Goal: Information Seeking & Learning: Find specific fact

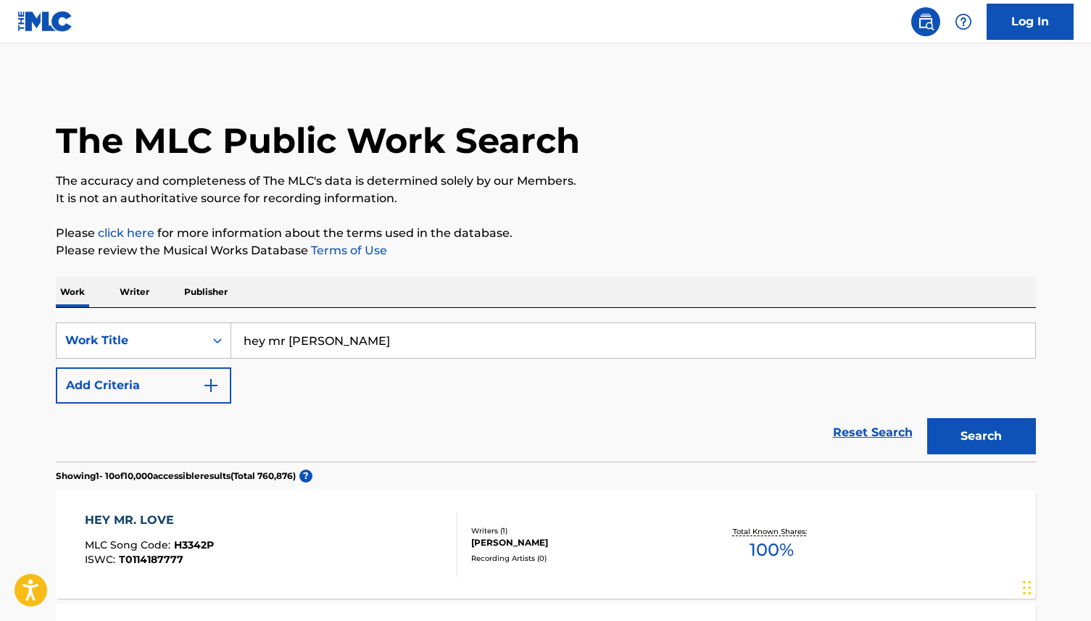
type input "hey mr [PERSON_NAME]"
click at [927, 418] on button "Search" at bounding box center [981, 436] width 109 height 36
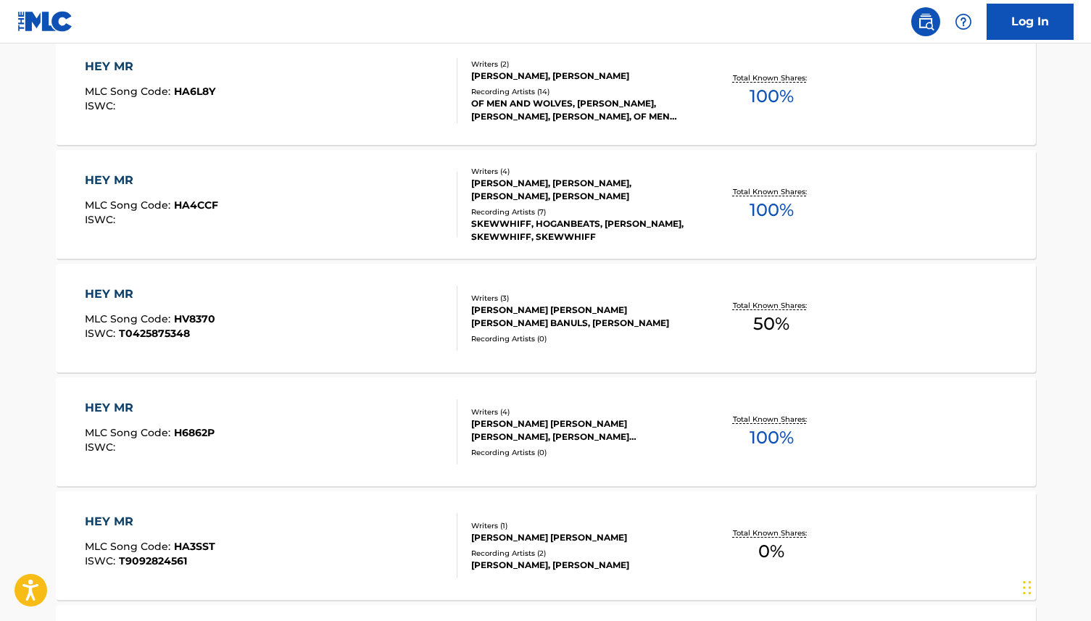
scroll to position [1153, 0]
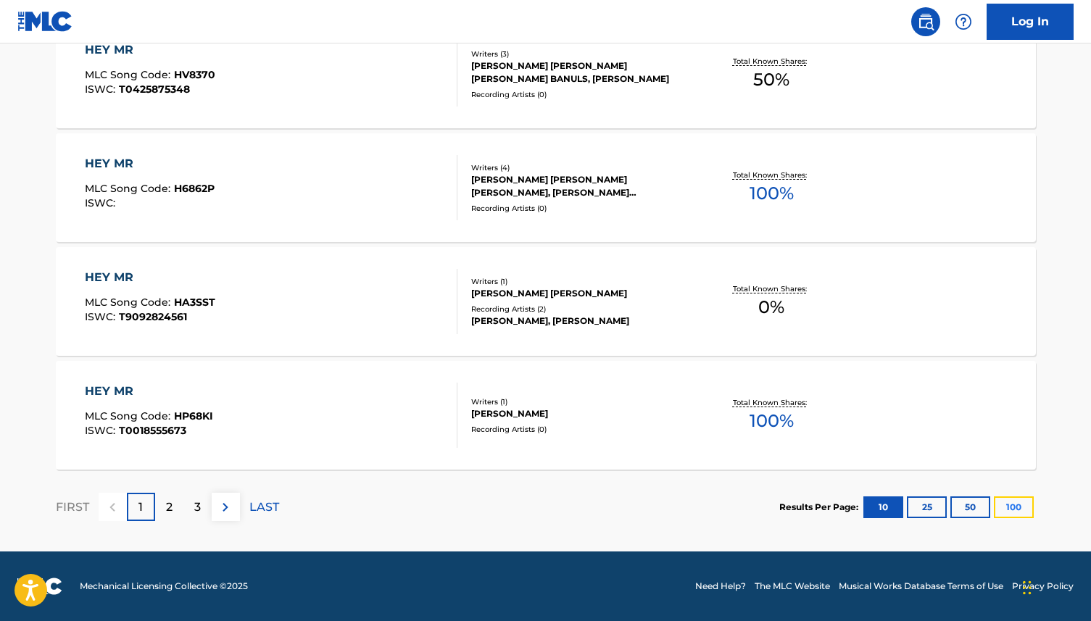
click at [1007, 509] on button "100" at bounding box center [1014, 507] width 40 height 22
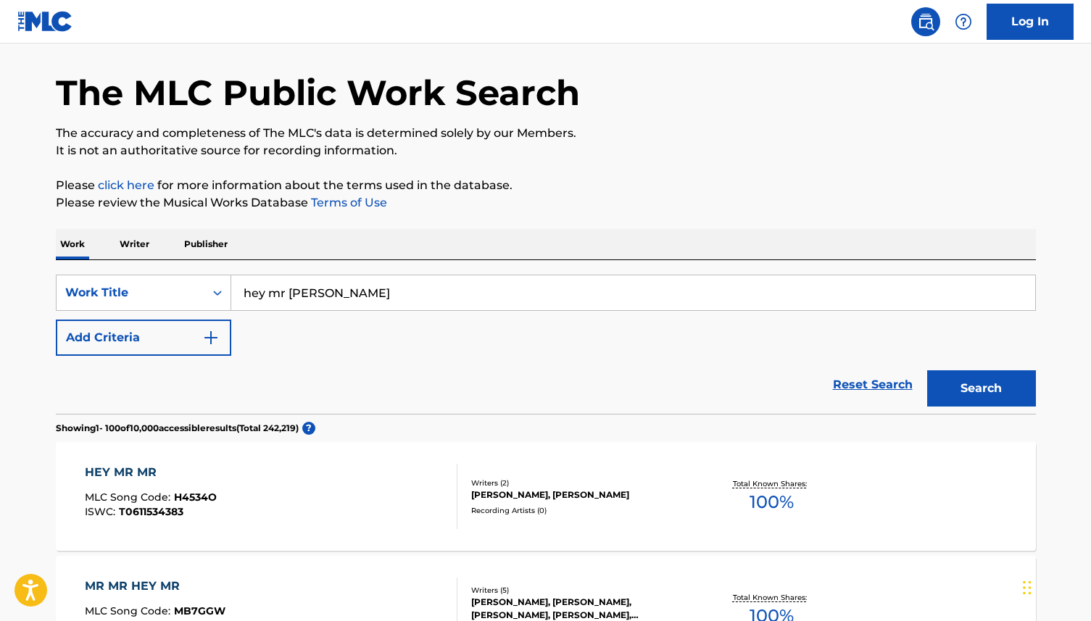
scroll to position [0, 0]
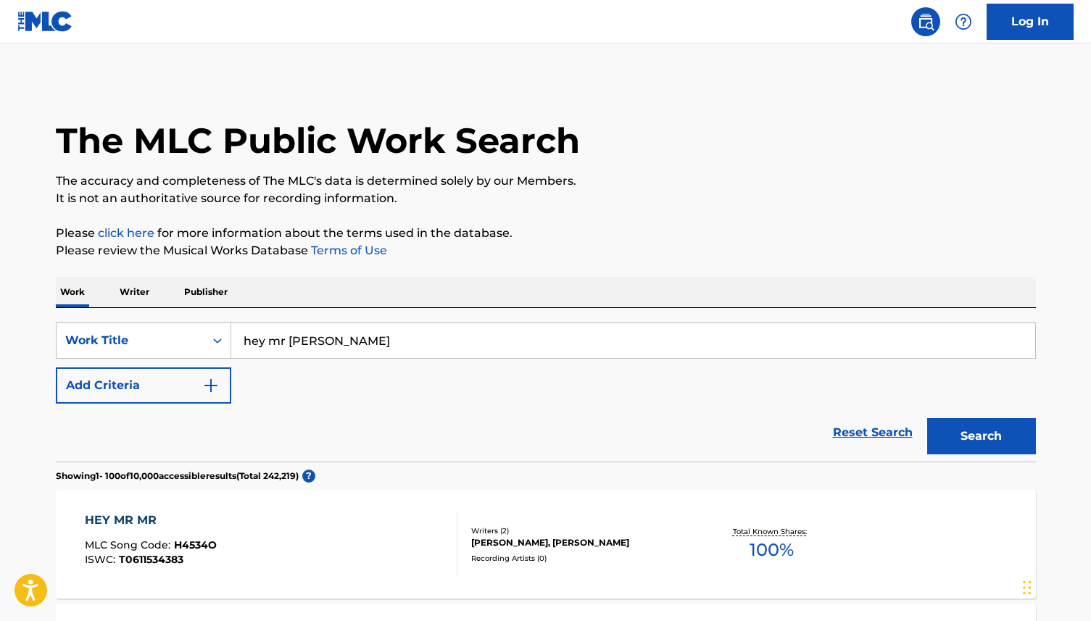
click at [130, 291] on p "Writer" at bounding box center [134, 292] width 38 height 30
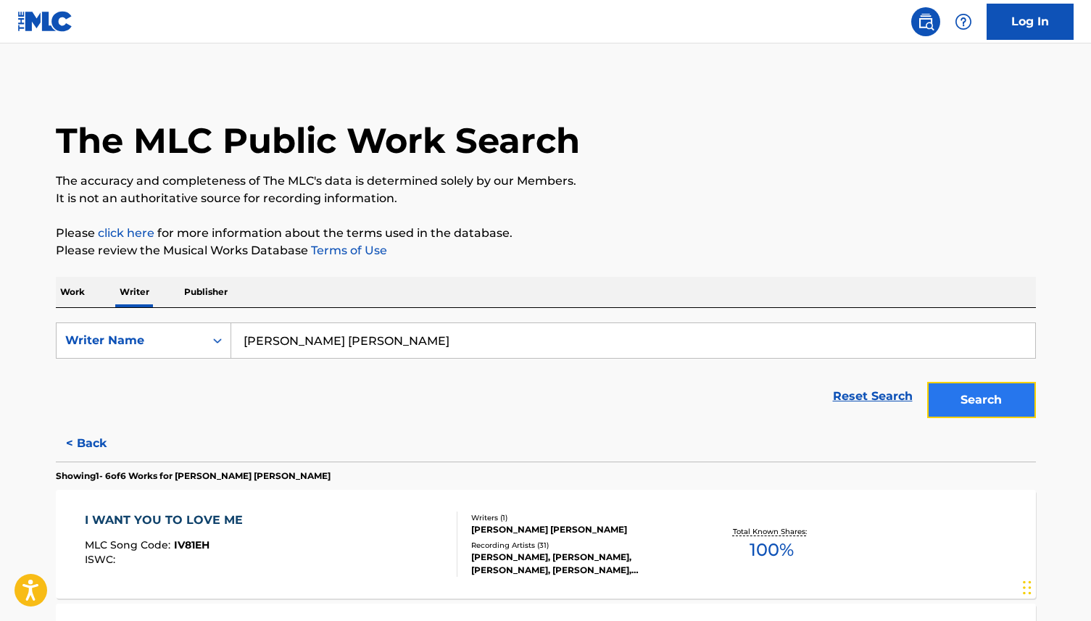
click at [988, 400] on button "Search" at bounding box center [981, 400] width 109 height 36
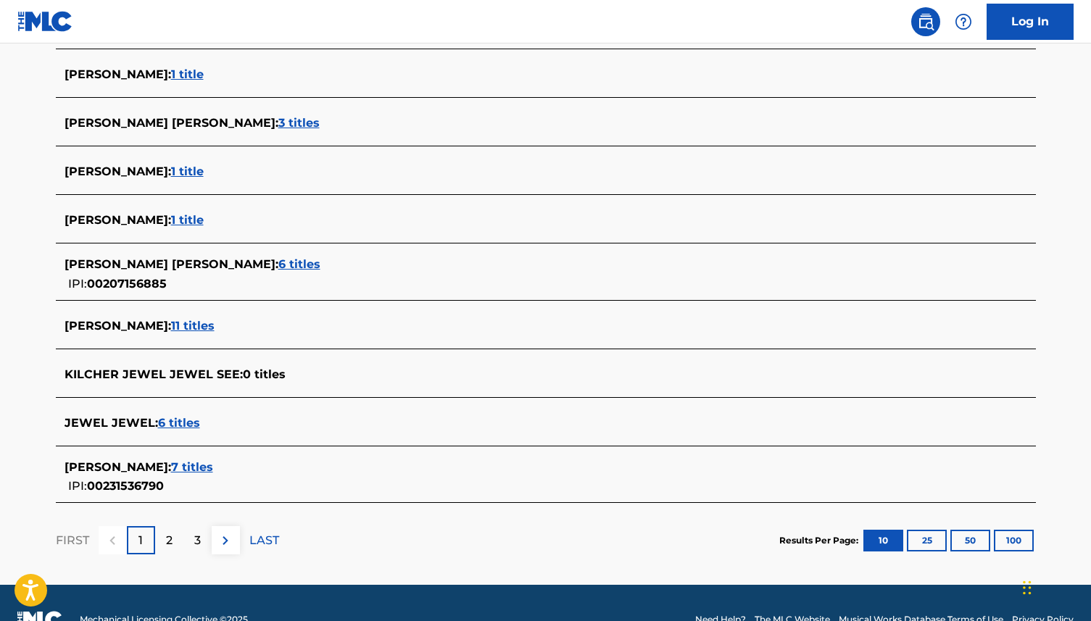
scroll to position [481, 0]
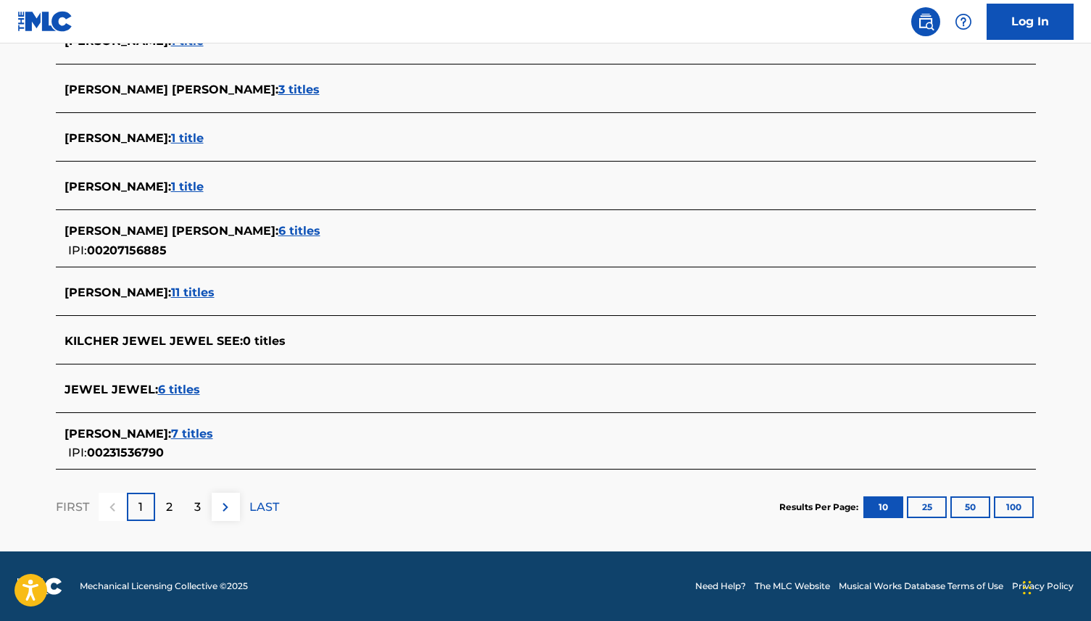
click at [213, 430] on span "7 titles" at bounding box center [192, 434] width 42 height 14
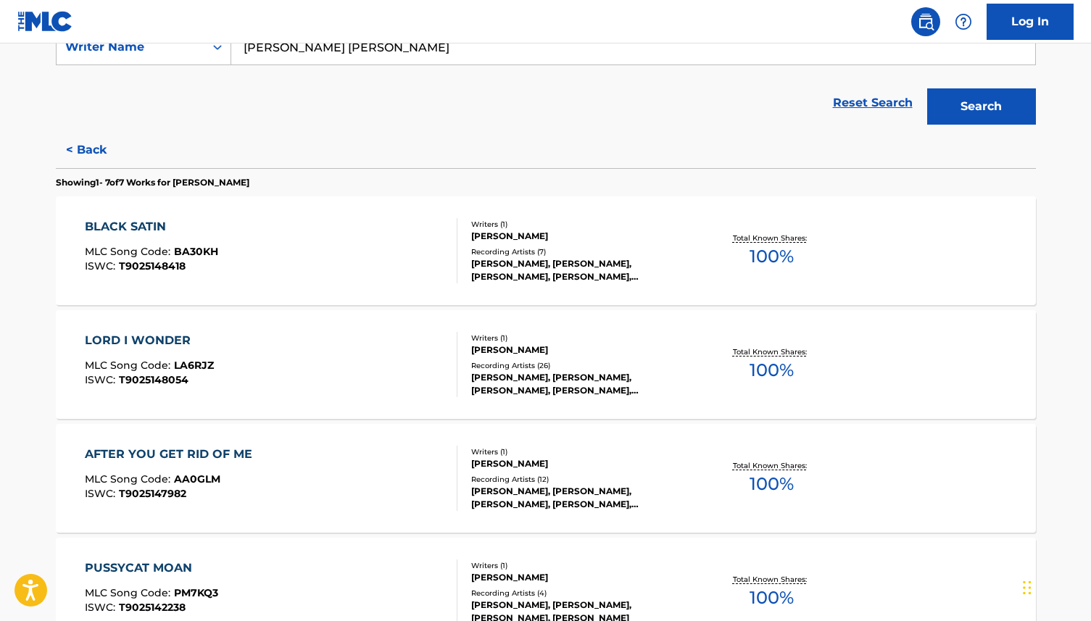
scroll to position [0, 0]
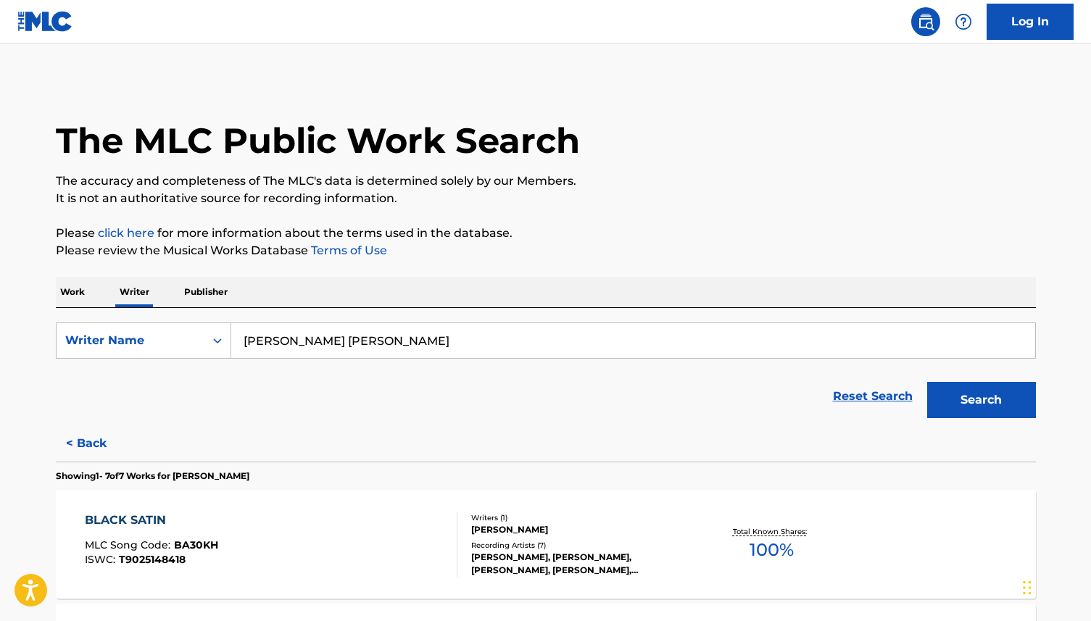
drag, startPoint x: 410, startPoint y: 343, endPoint x: 238, endPoint y: 338, distance: 171.8
click at [238, 338] on input "[PERSON_NAME] [PERSON_NAME]" at bounding box center [633, 340] width 804 height 35
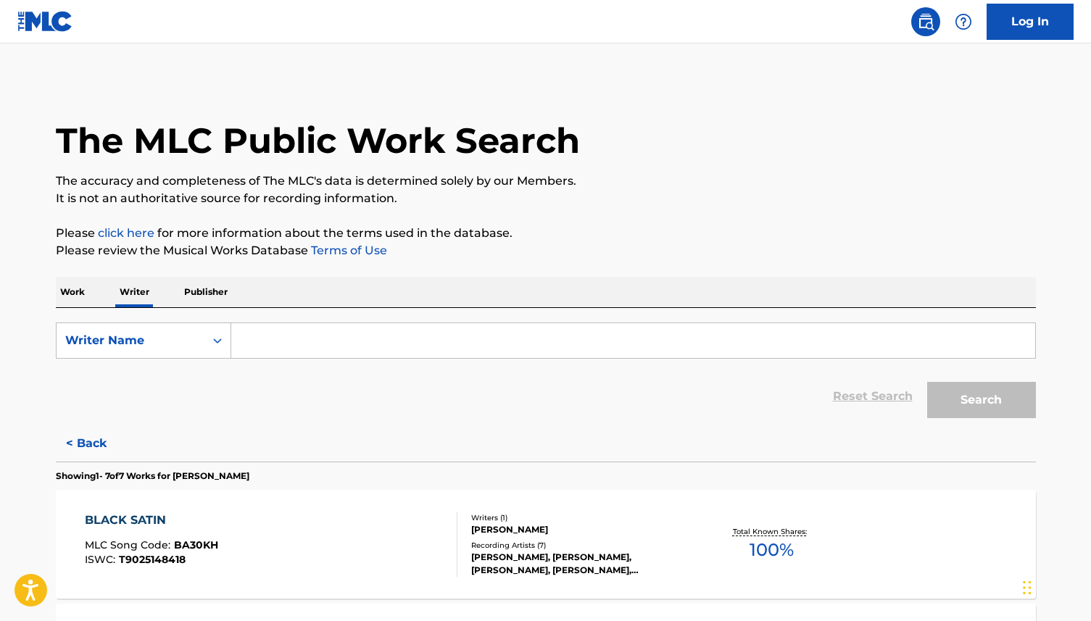
type input "H"
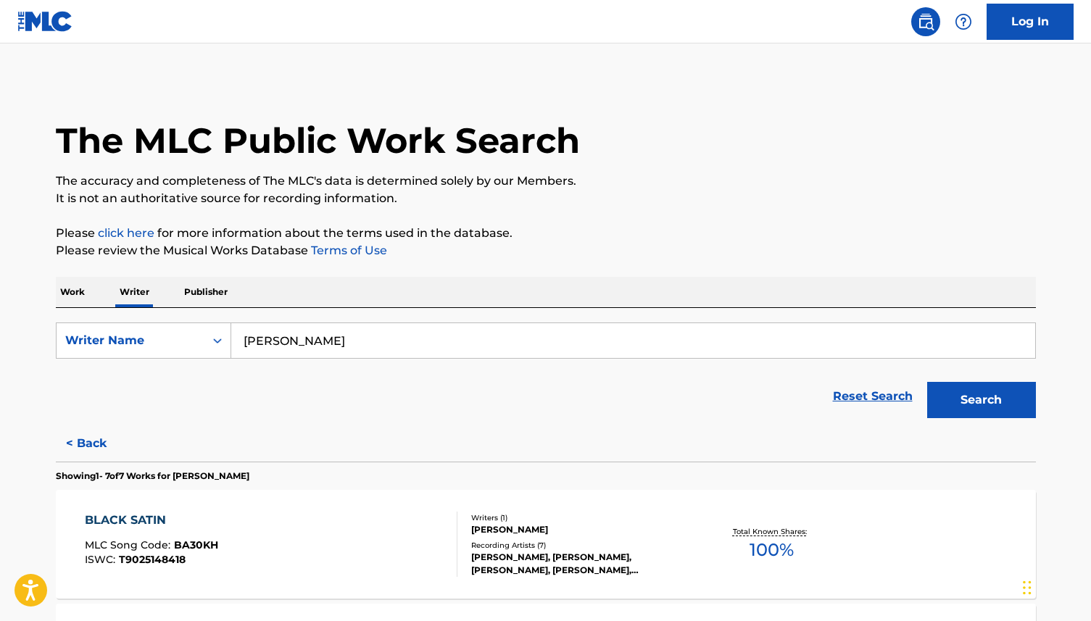
type input "[PERSON_NAME]"
click at [81, 292] on p "Work" at bounding box center [72, 292] width 33 height 30
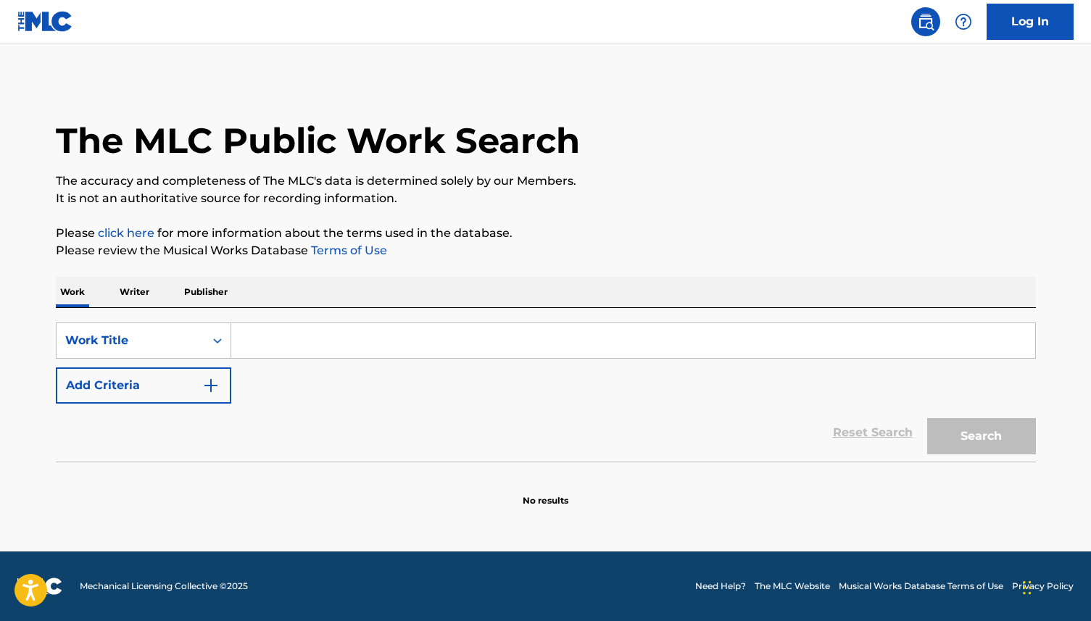
click at [259, 343] on input "Search Form" at bounding box center [633, 340] width 804 height 35
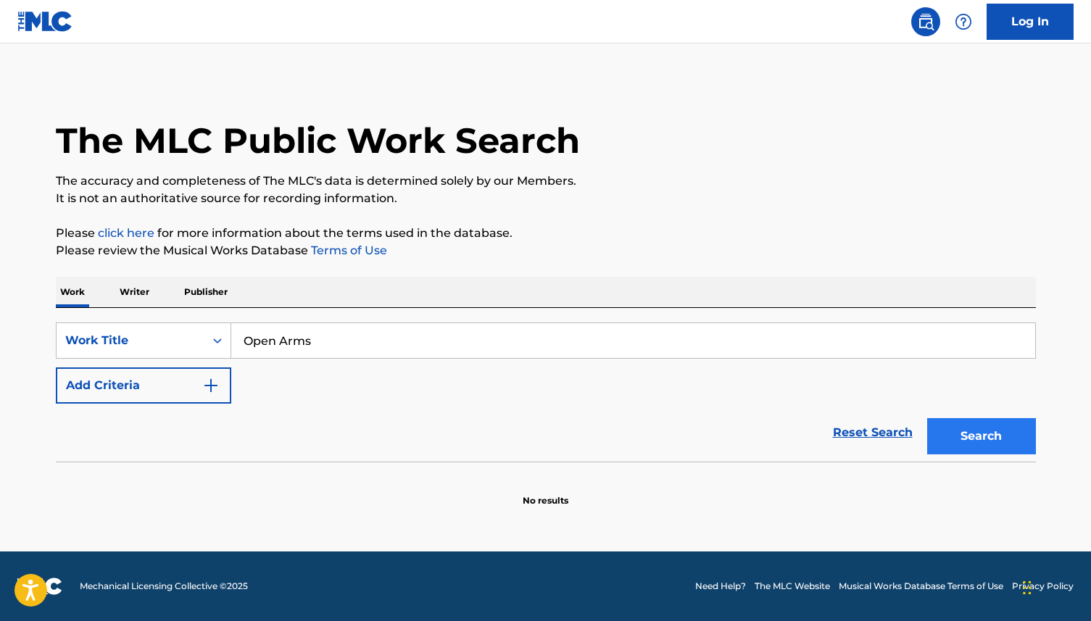
type input "Open Arms"
click at [980, 438] on button "Search" at bounding box center [981, 436] width 109 height 36
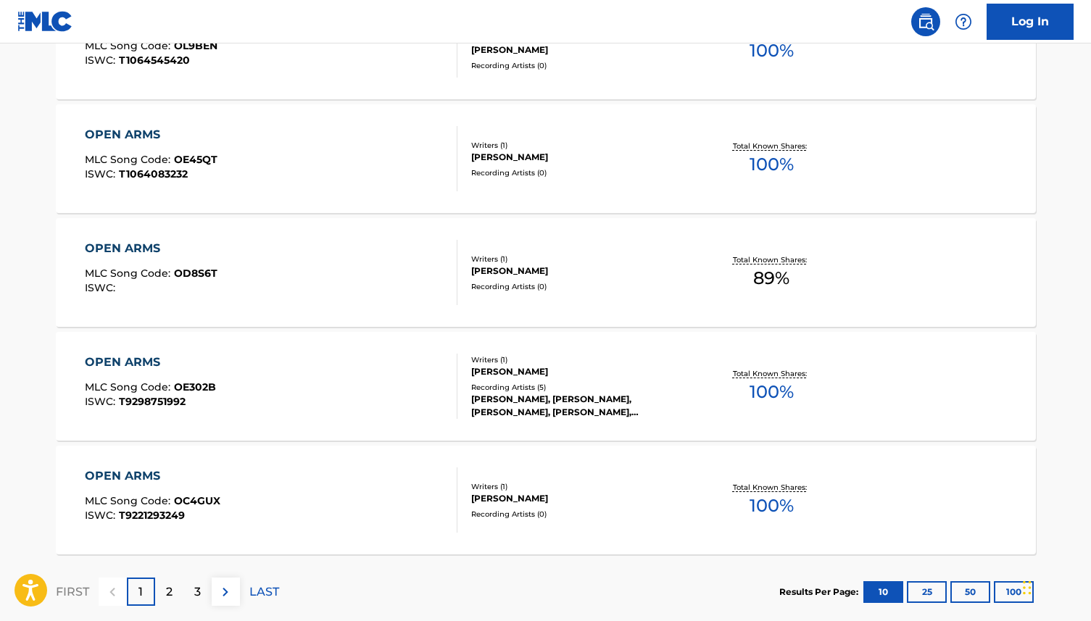
scroll to position [1085, 0]
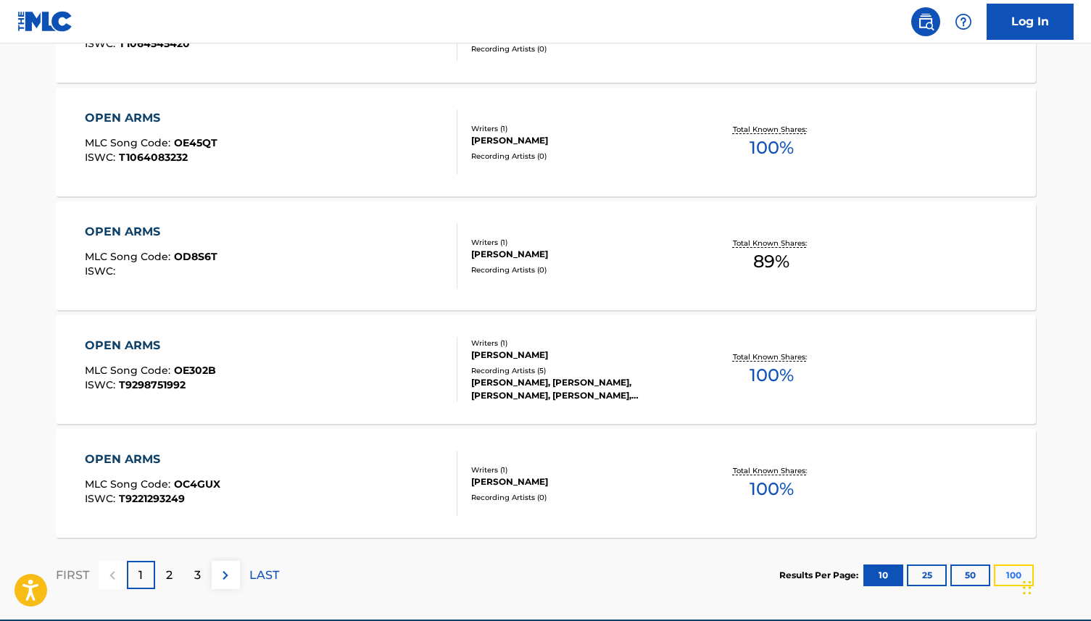
click at [996, 568] on button "100" at bounding box center [1014, 576] width 40 height 22
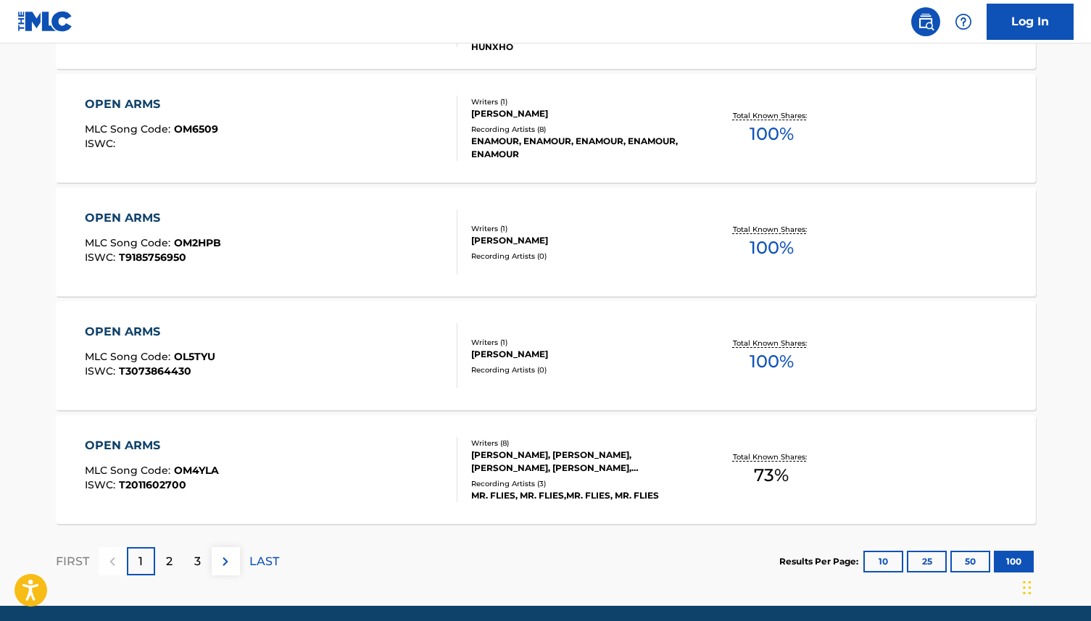
scroll to position [11392, 0]
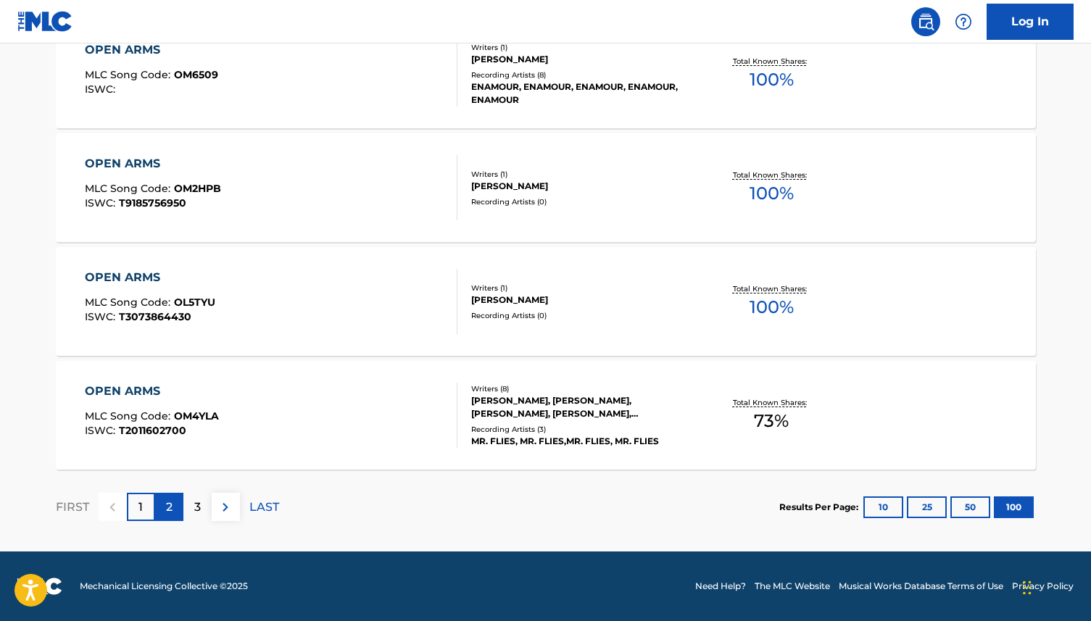
click at [164, 505] on div "2" at bounding box center [169, 507] width 28 height 28
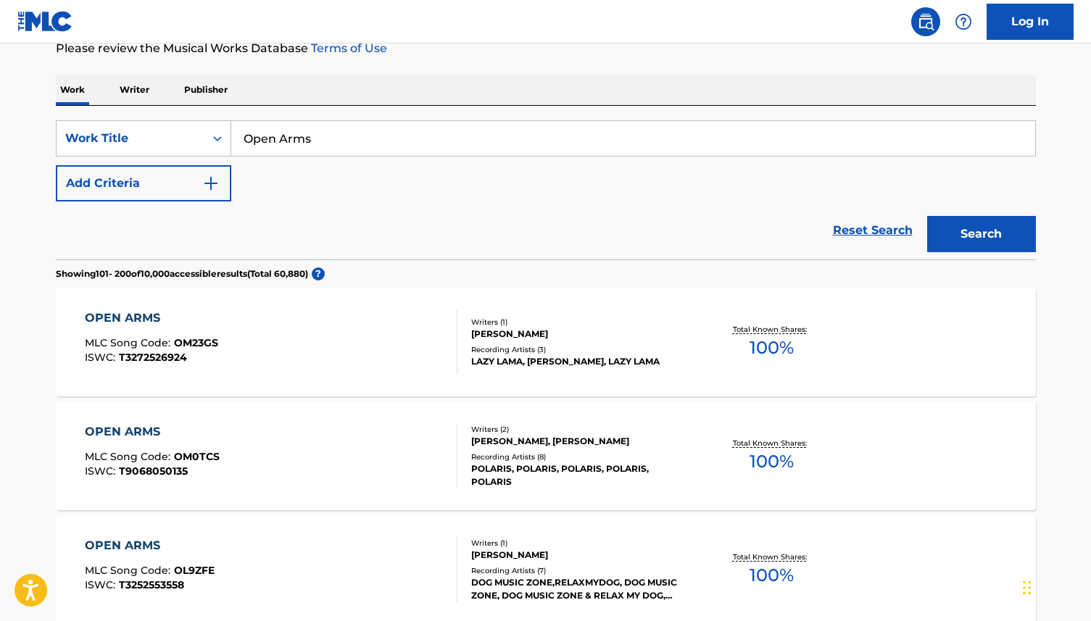
scroll to position [0, 0]
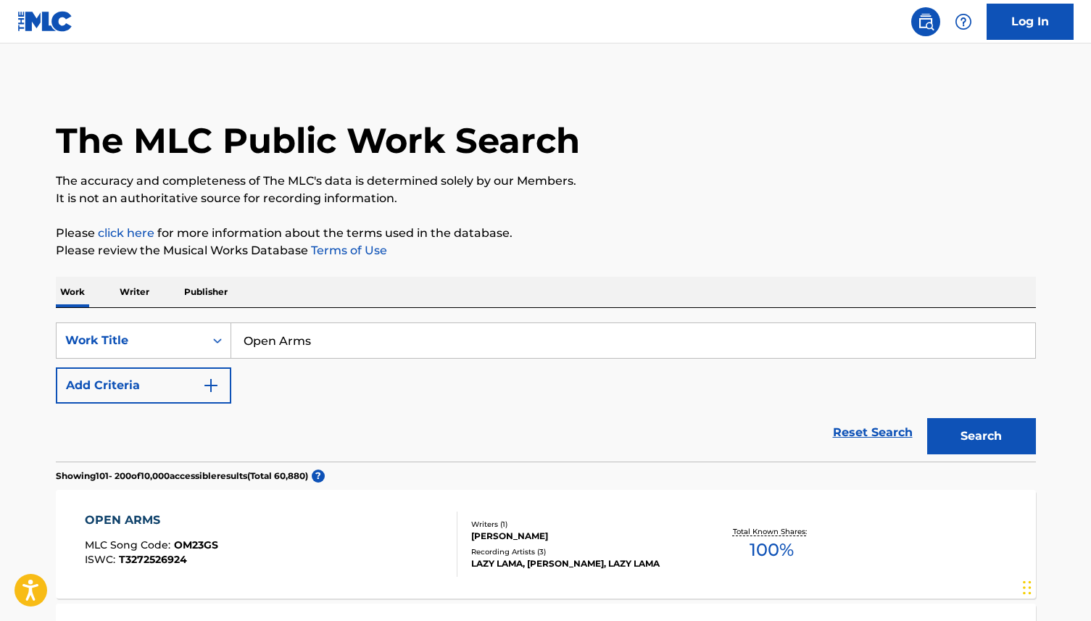
click at [145, 298] on p "Writer" at bounding box center [134, 292] width 38 height 30
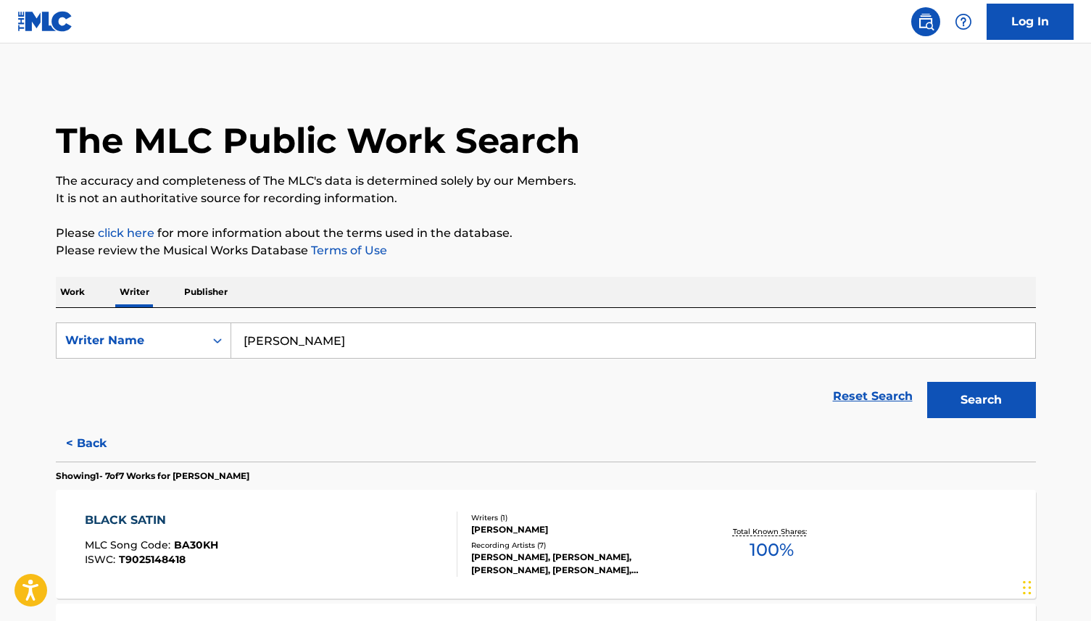
click at [86, 294] on p "Work" at bounding box center [72, 292] width 33 height 30
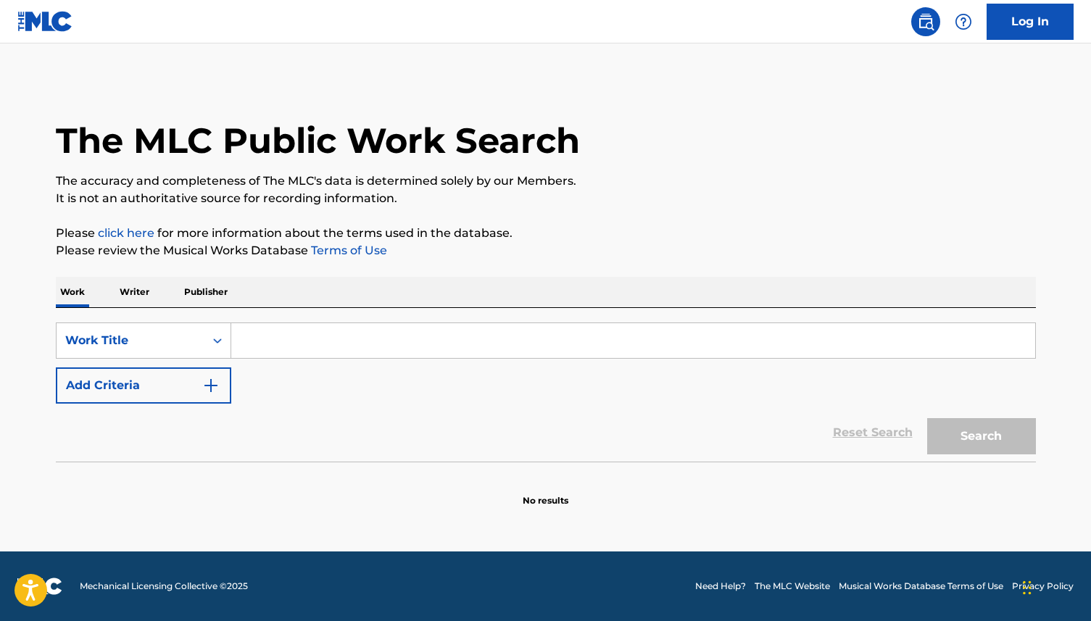
click at [141, 295] on p "Writer" at bounding box center [134, 292] width 38 height 30
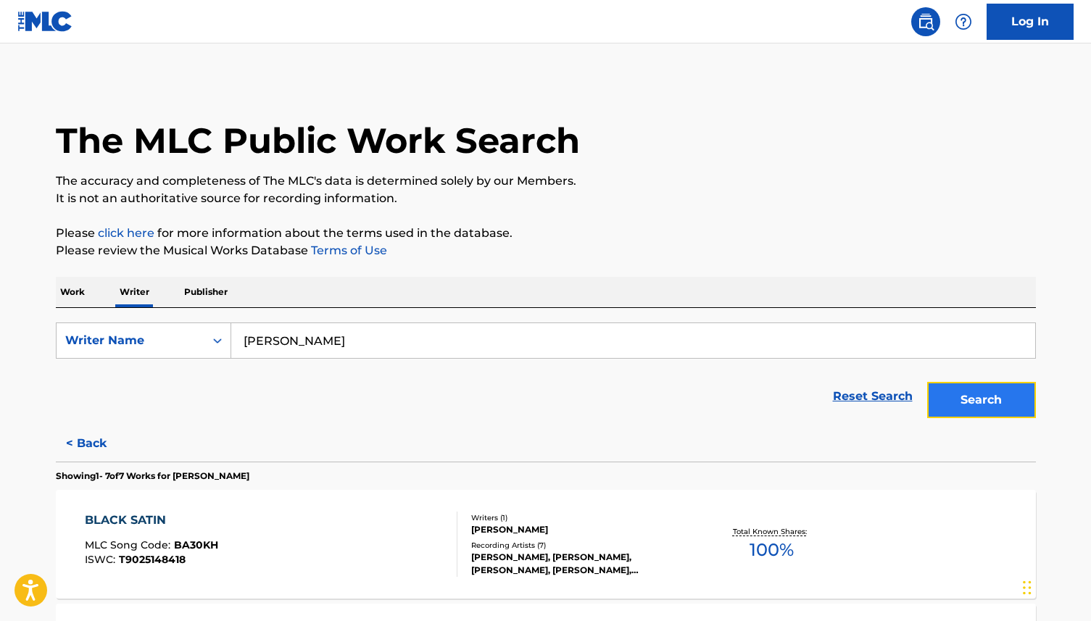
click at [975, 400] on button "Search" at bounding box center [981, 400] width 109 height 36
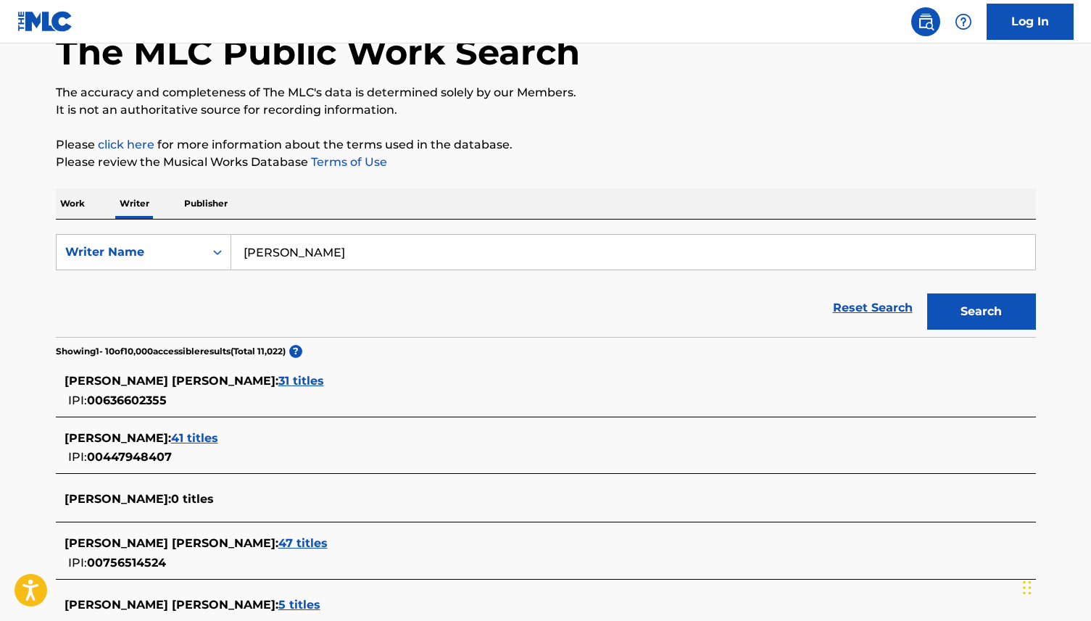
scroll to position [89, 0]
click at [178, 433] on span "41 titles" at bounding box center [194, 437] width 47 height 14
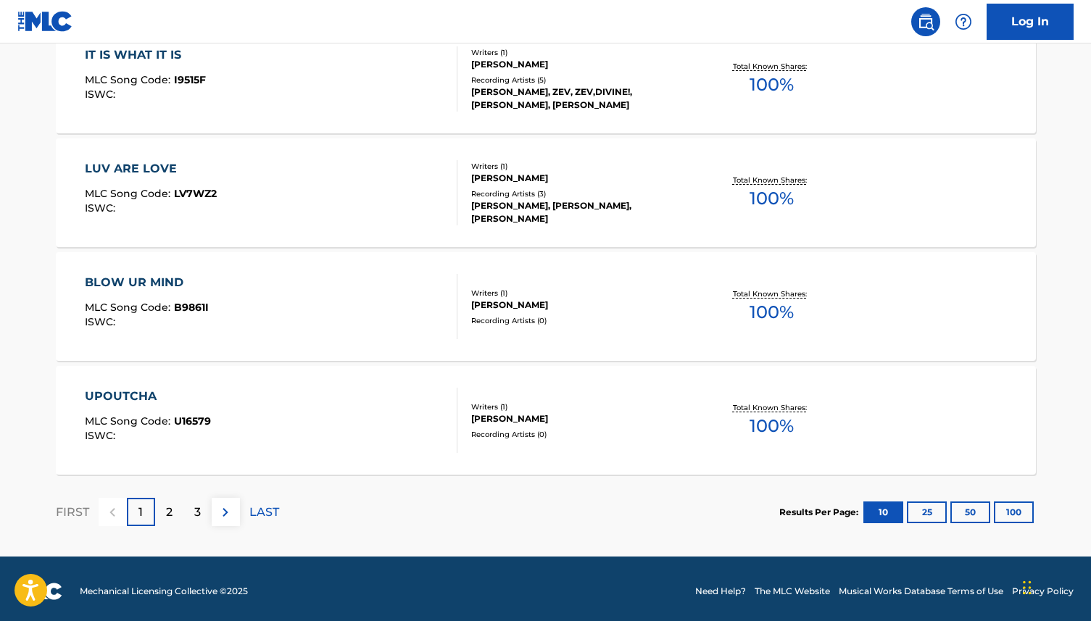
scroll to position [1153, 0]
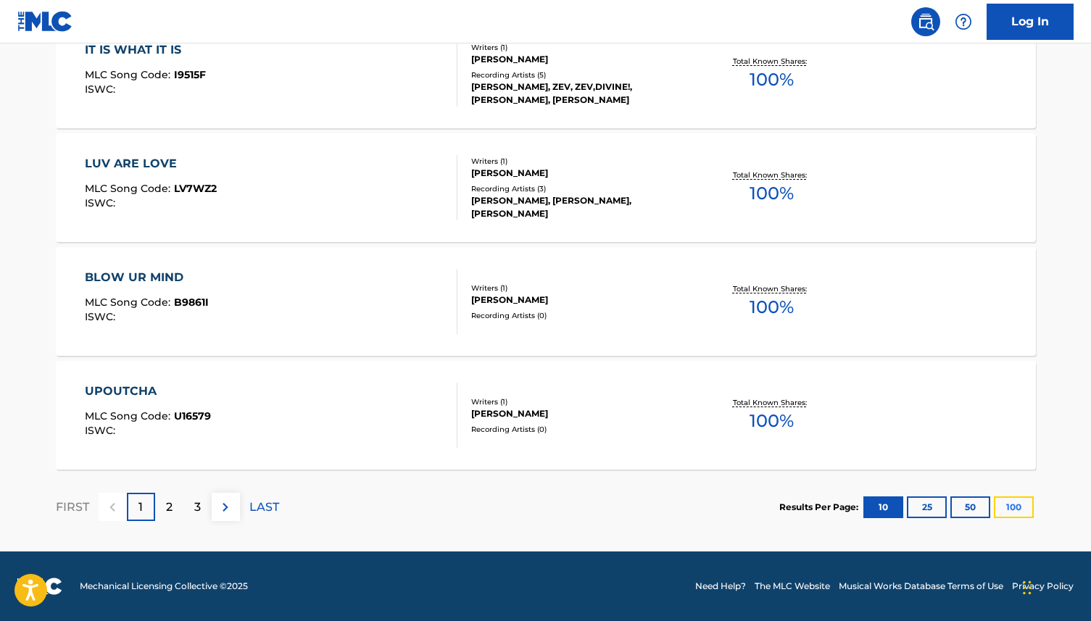
click at [1011, 508] on button "100" at bounding box center [1014, 507] width 40 height 22
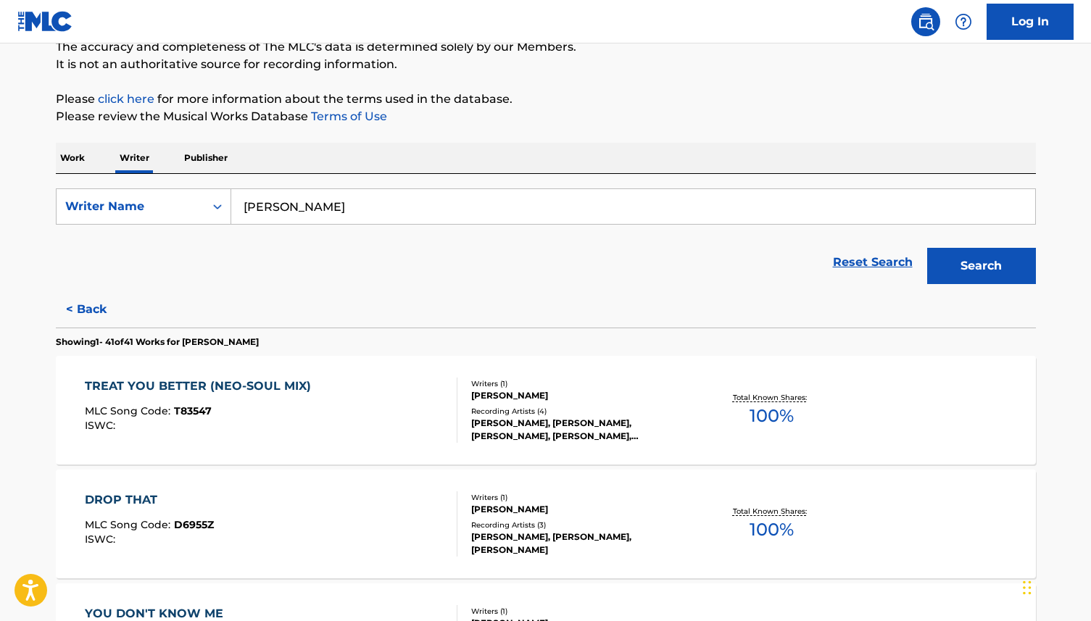
scroll to position [0, 0]
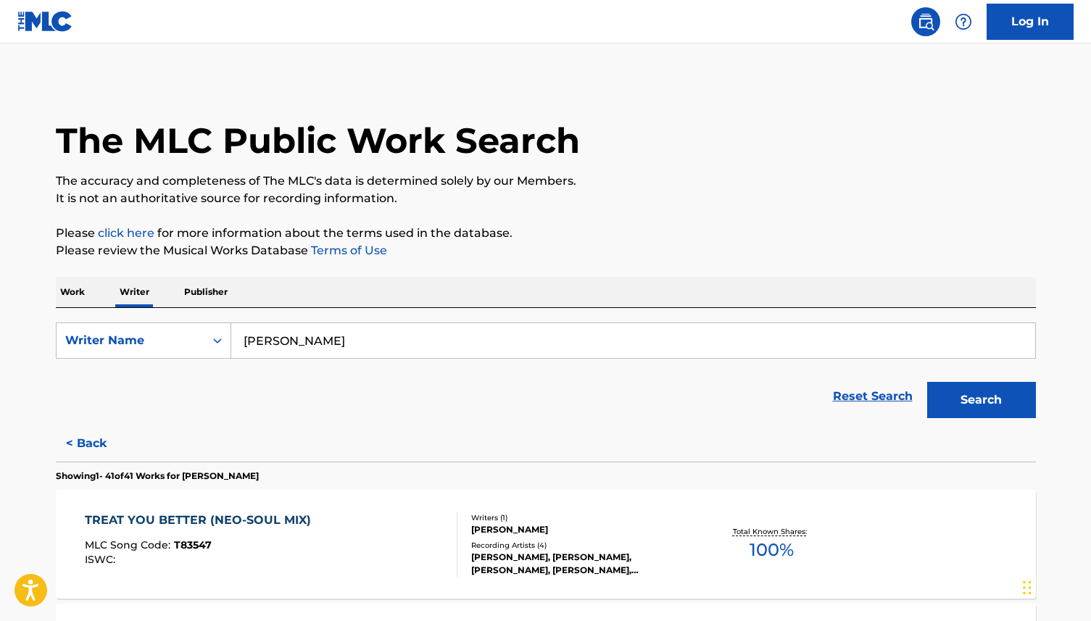
click at [62, 296] on p "Work" at bounding box center [72, 292] width 33 height 30
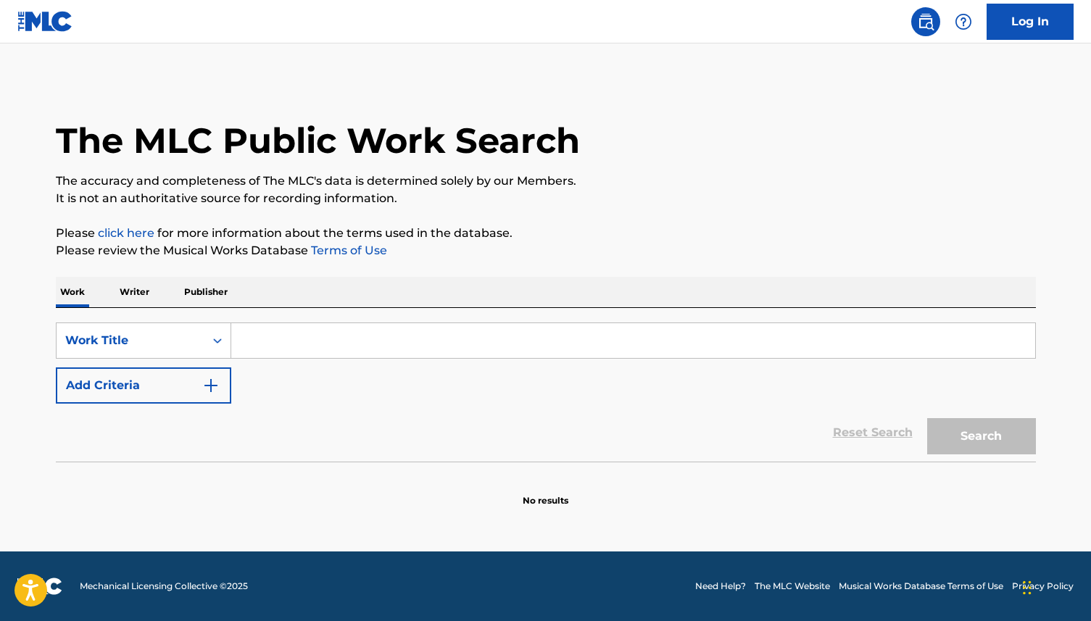
click at [243, 345] on input "Search Form" at bounding box center [633, 340] width 804 height 35
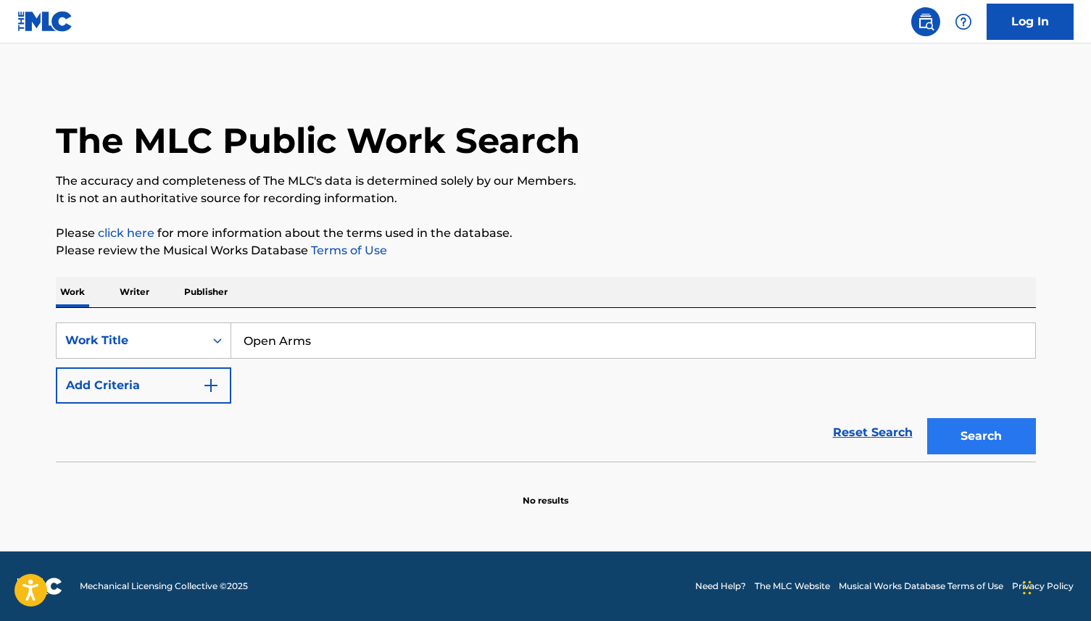
type input "Open Arms"
click at [980, 436] on button "Search" at bounding box center [981, 436] width 109 height 36
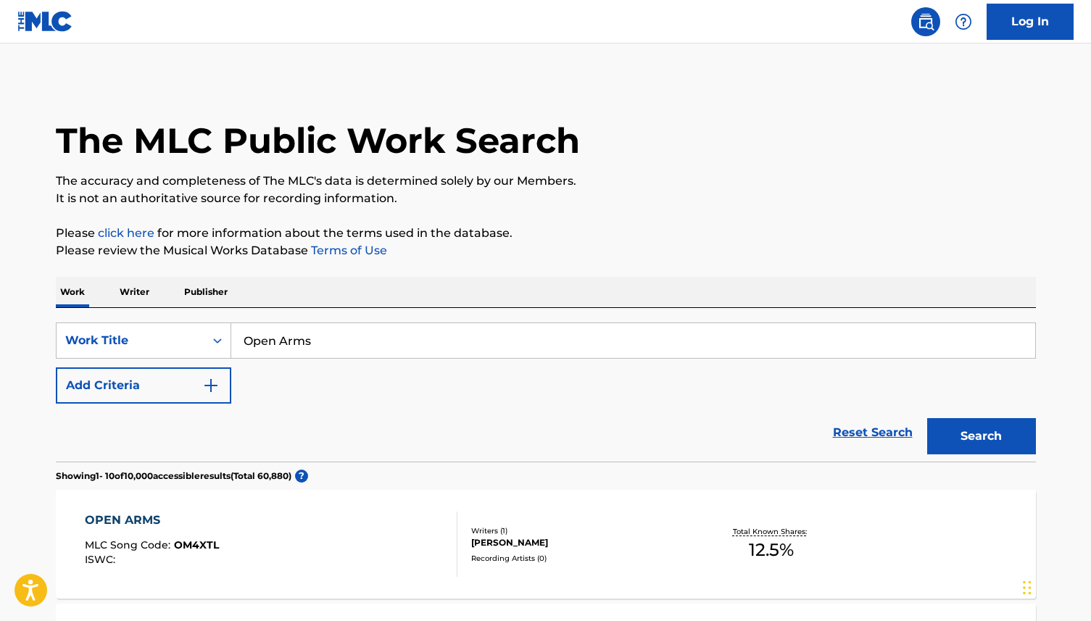
click at [120, 290] on p "Writer" at bounding box center [134, 292] width 38 height 30
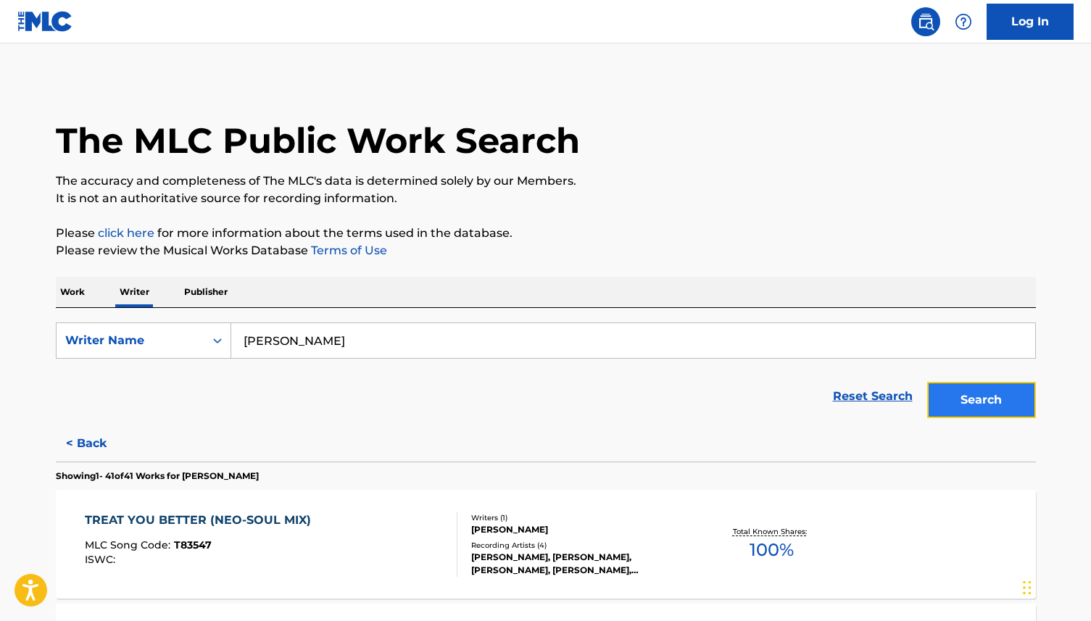
click at [973, 393] on button "Search" at bounding box center [981, 400] width 109 height 36
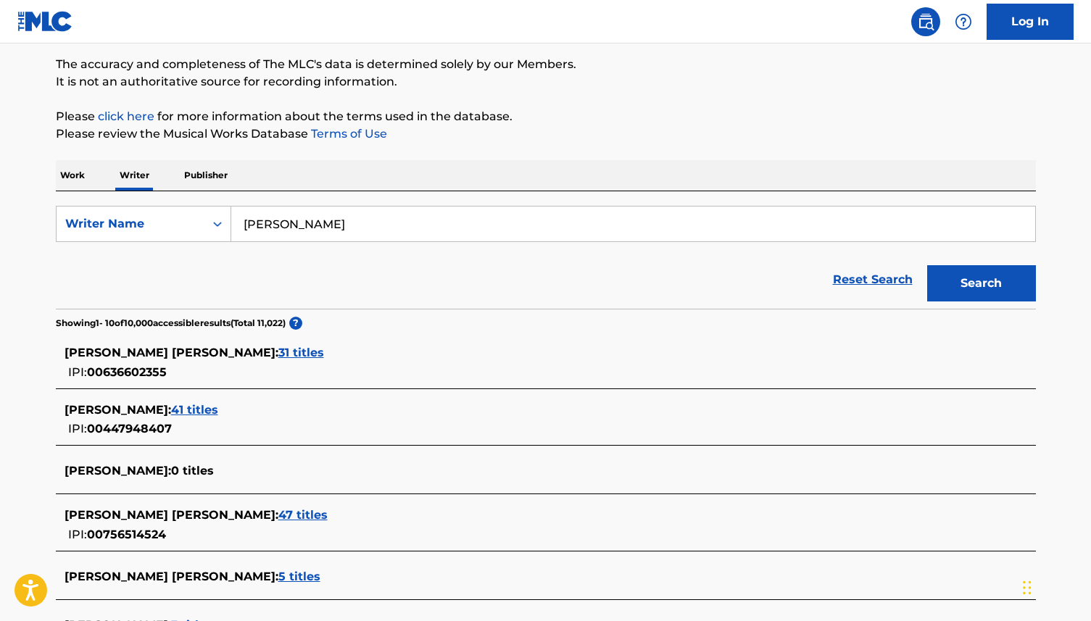
scroll to position [123, 0]
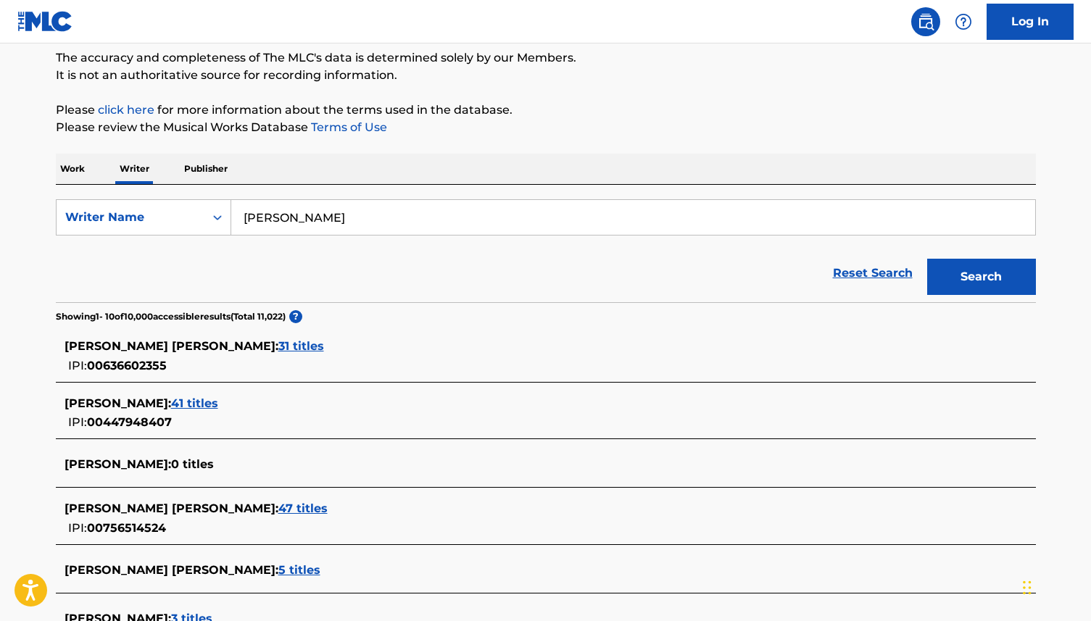
click at [171, 404] on span "41 titles" at bounding box center [194, 403] width 47 height 14
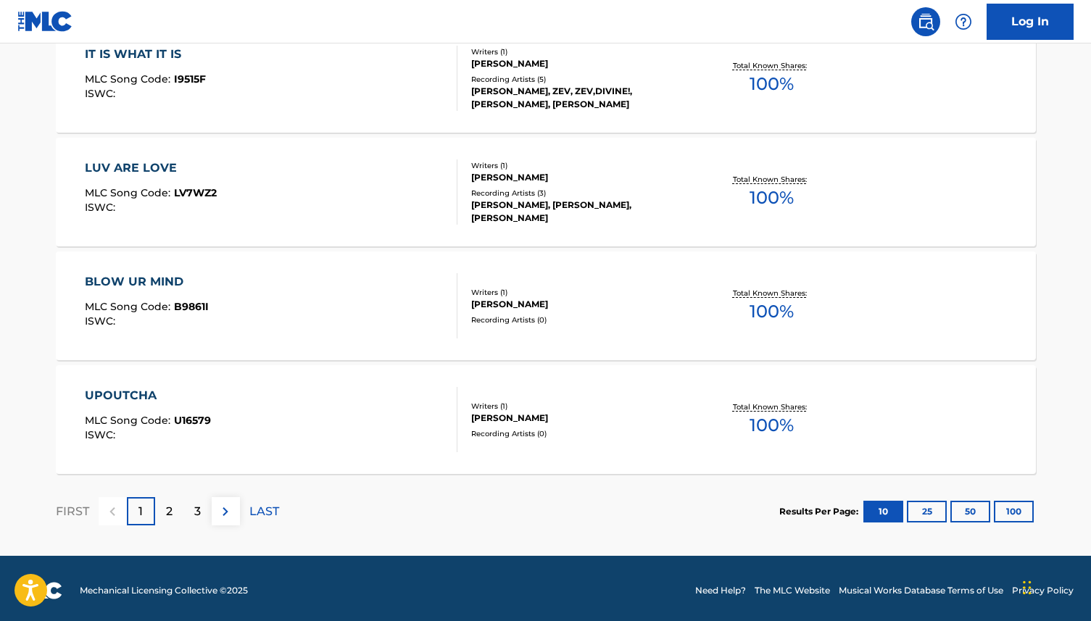
scroll to position [1153, 0]
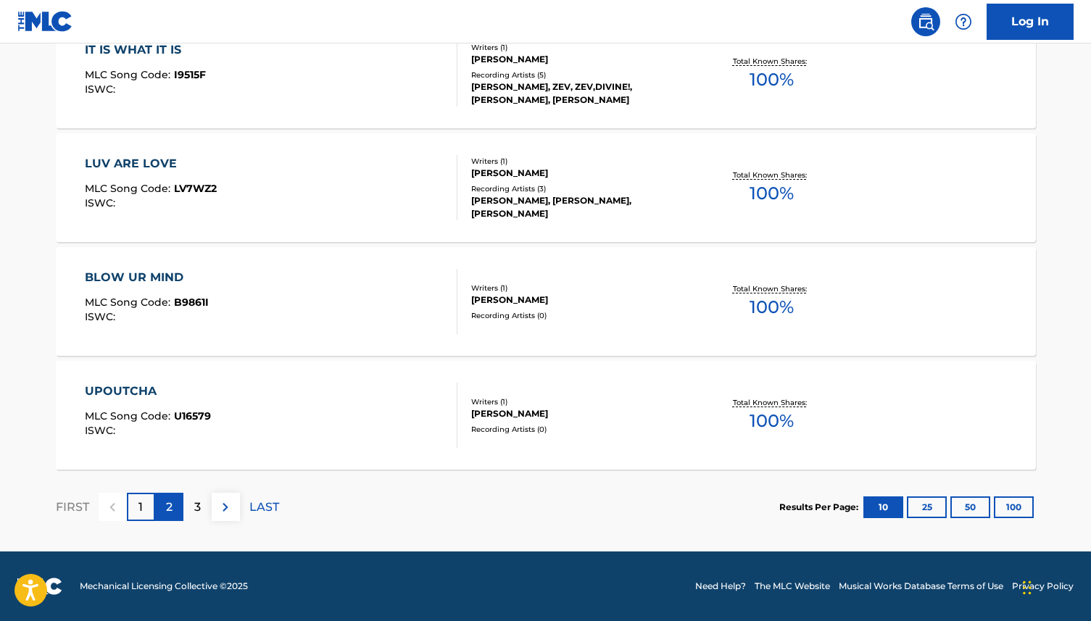
click at [166, 501] on p "2" at bounding box center [169, 507] width 7 height 17
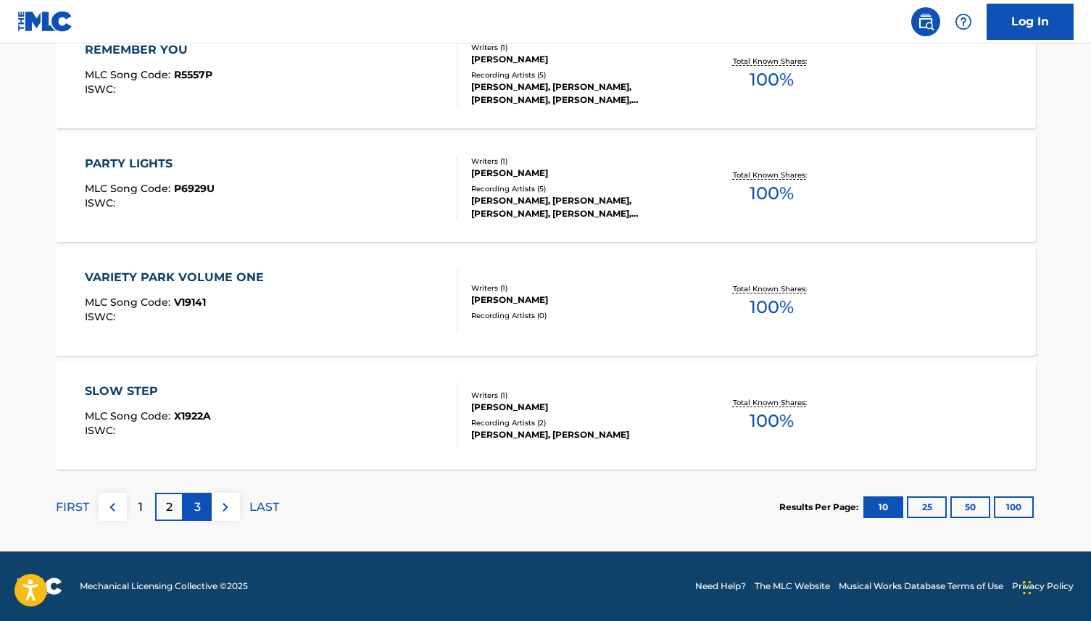
click at [192, 504] on div "3" at bounding box center [197, 507] width 28 height 28
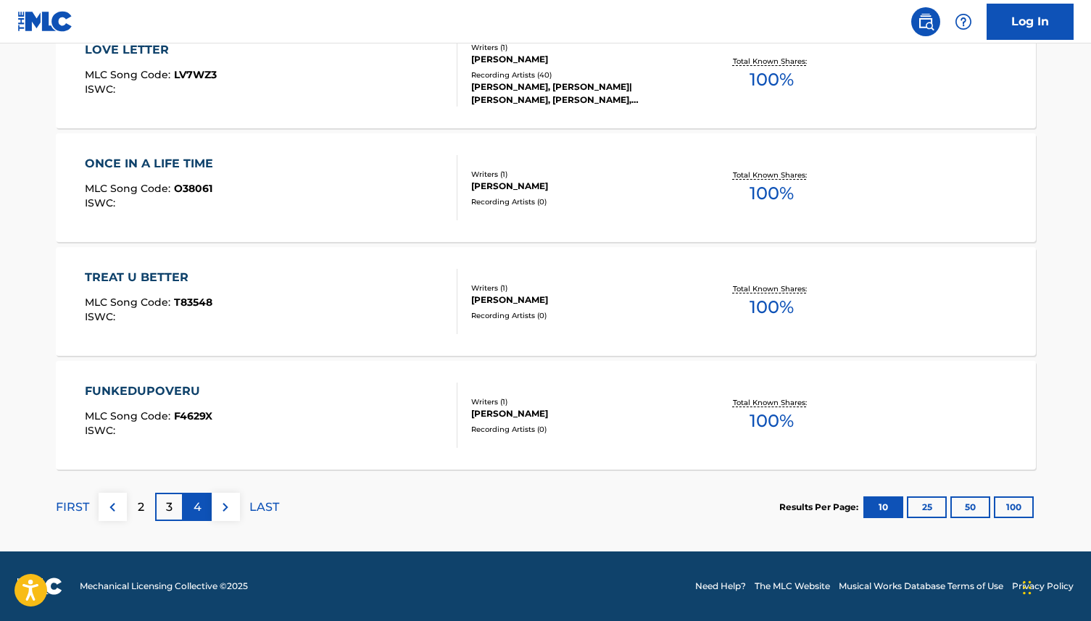
click at [195, 507] on p "4" at bounding box center [197, 507] width 8 height 17
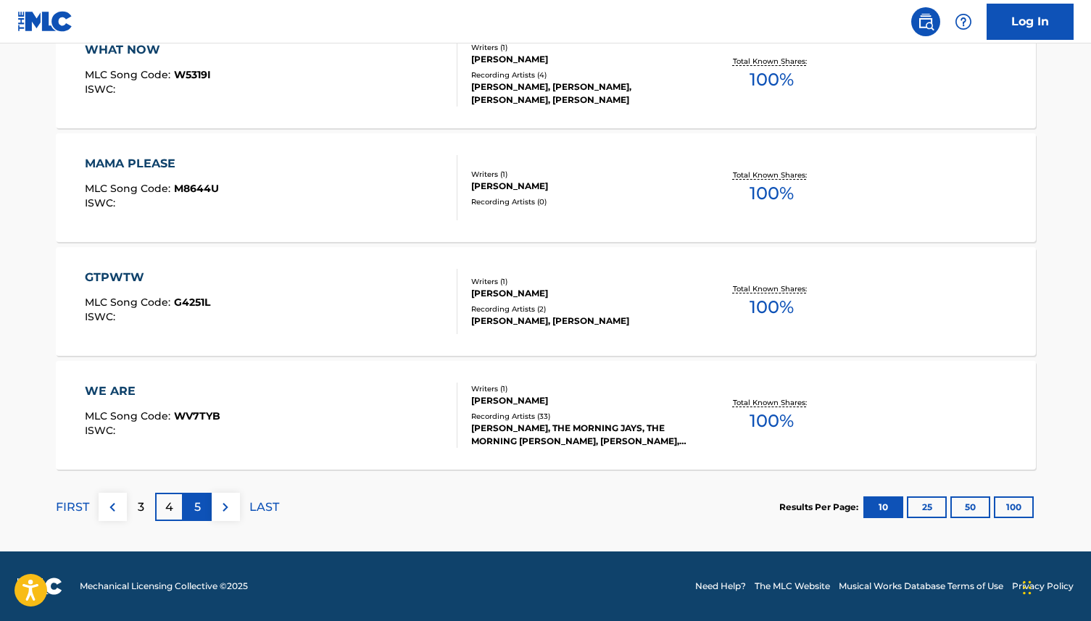
click at [196, 509] on p "5" at bounding box center [197, 507] width 7 height 17
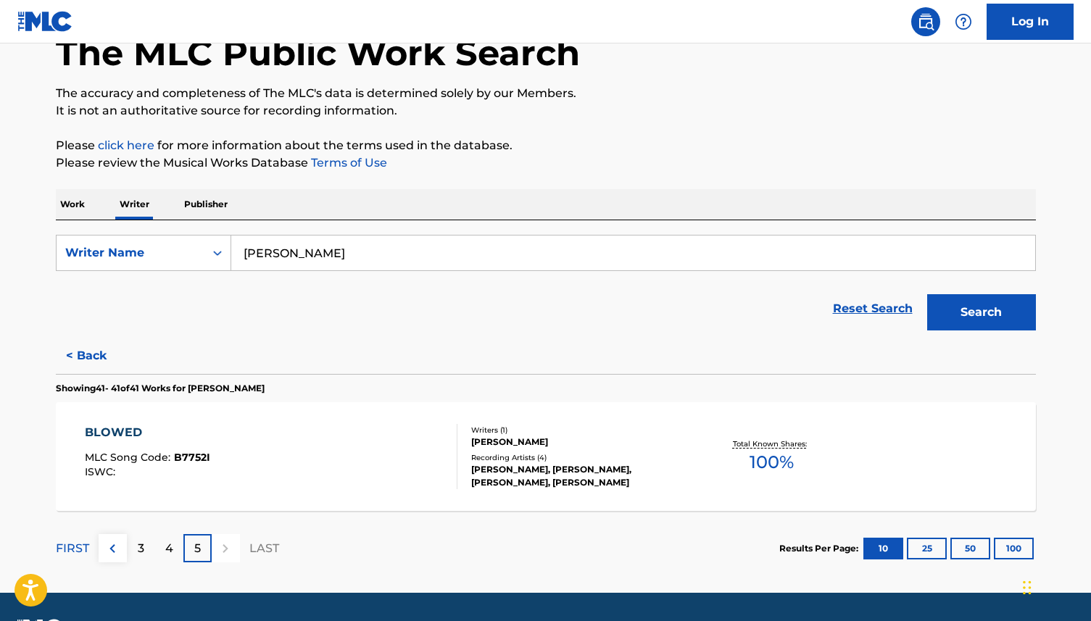
scroll to position [129, 0]
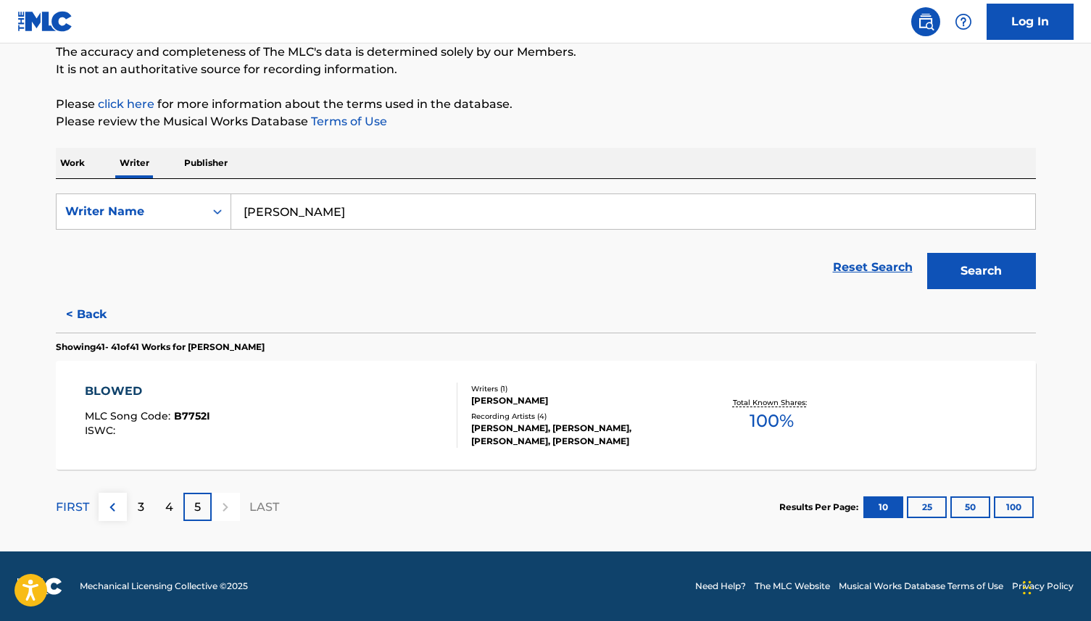
click at [76, 167] on p "Work" at bounding box center [72, 163] width 33 height 30
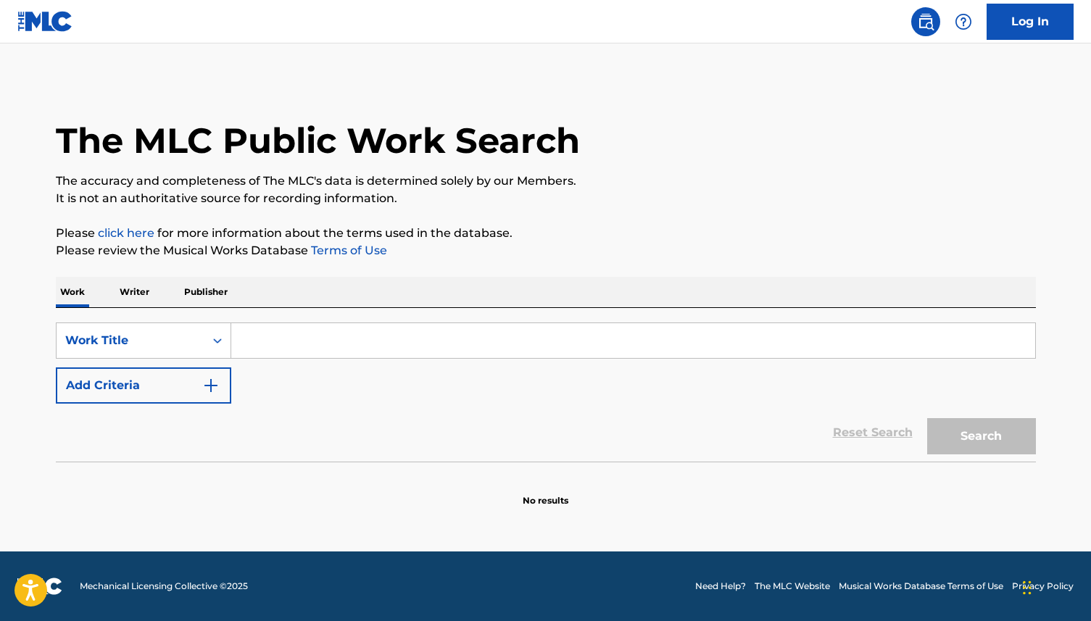
click at [291, 340] on input "Search Form" at bounding box center [633, 340] width 804 height 35
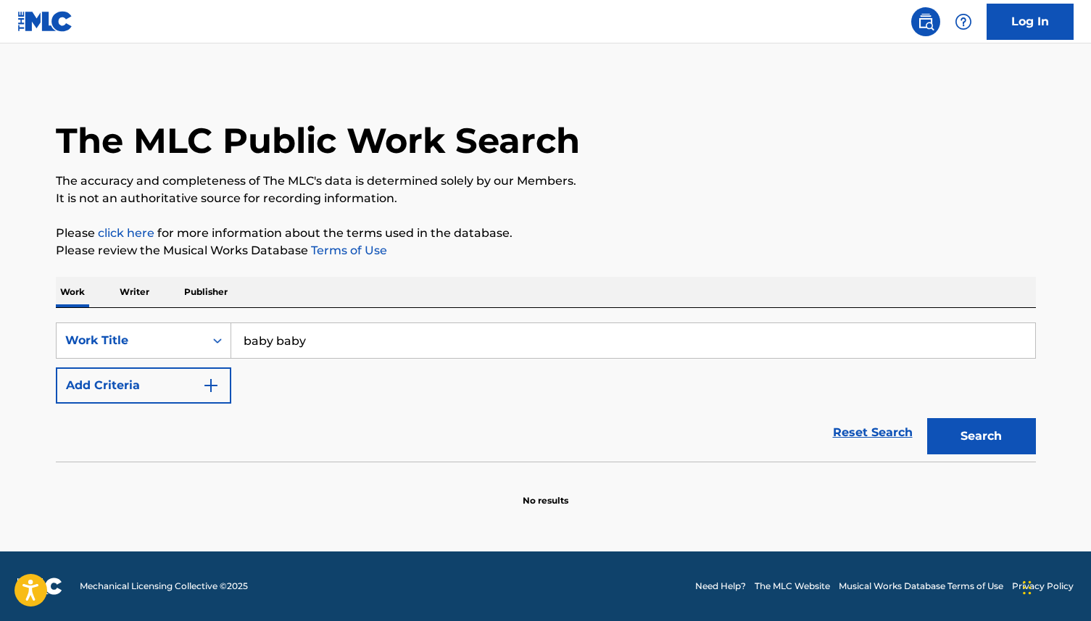
type input "baby baby"
click at [927, 418] on button "Search" at bounding box center [981, 436] width 109 height 36
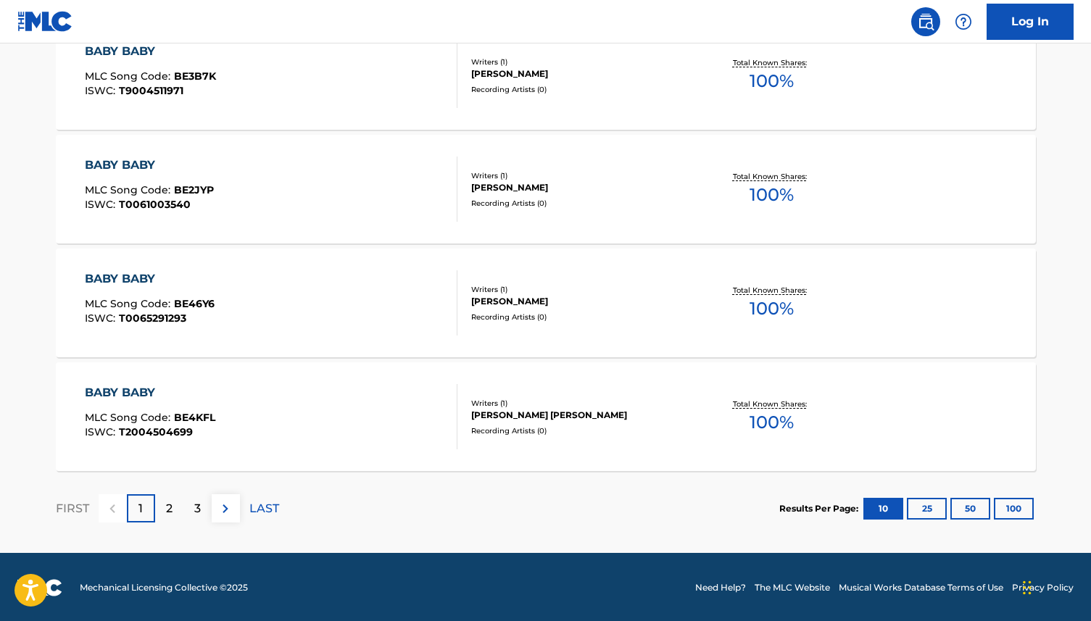
scroll to position [1153, 0]
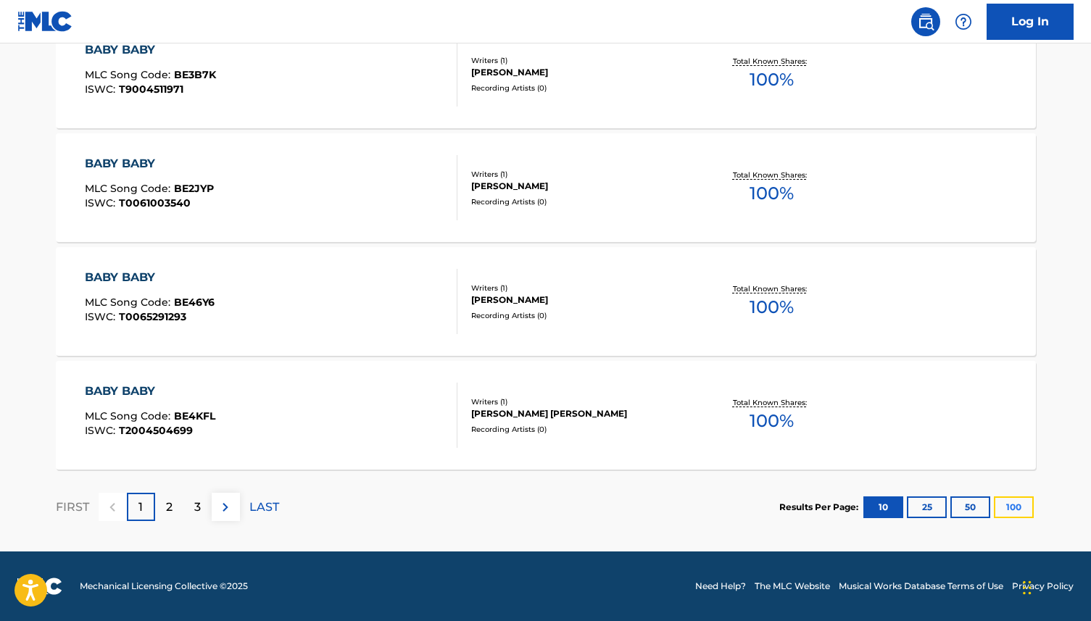
click at [1011, 507] on button "100" at bounding box center [1014, 507] width 40 height 22
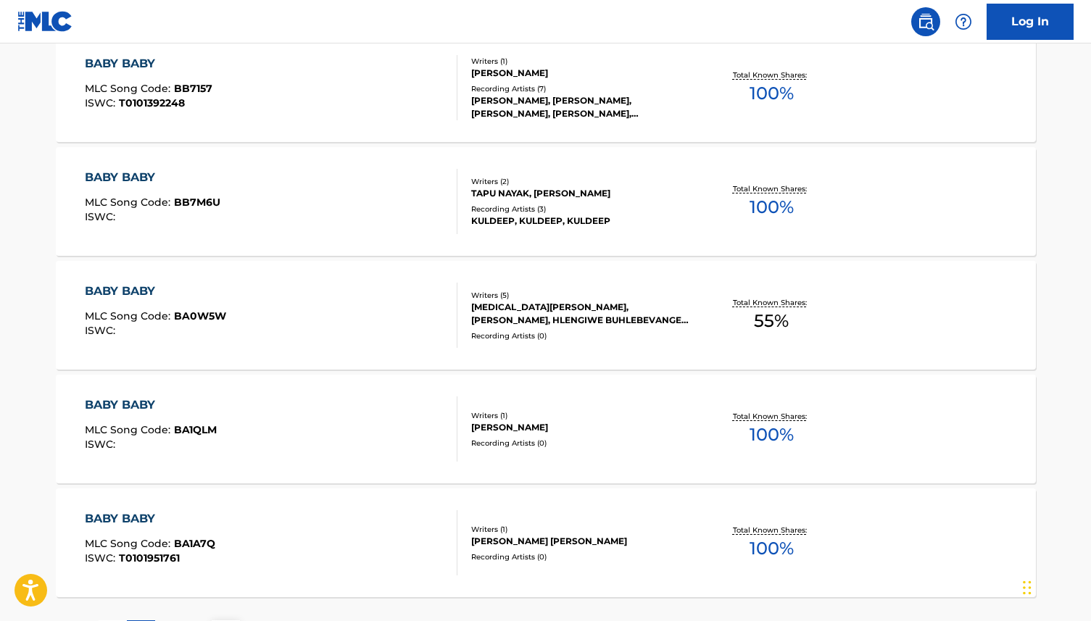
scroll to position [11392, 0]
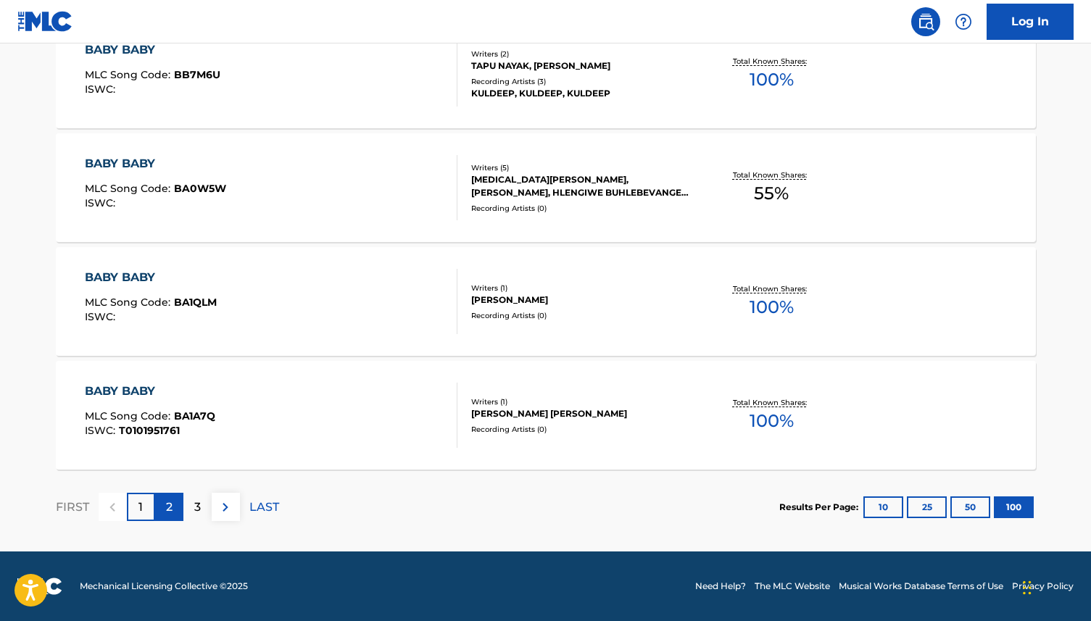
click at [169, 506] on p "2" at bounding box center [169, 507] width 7 height 17
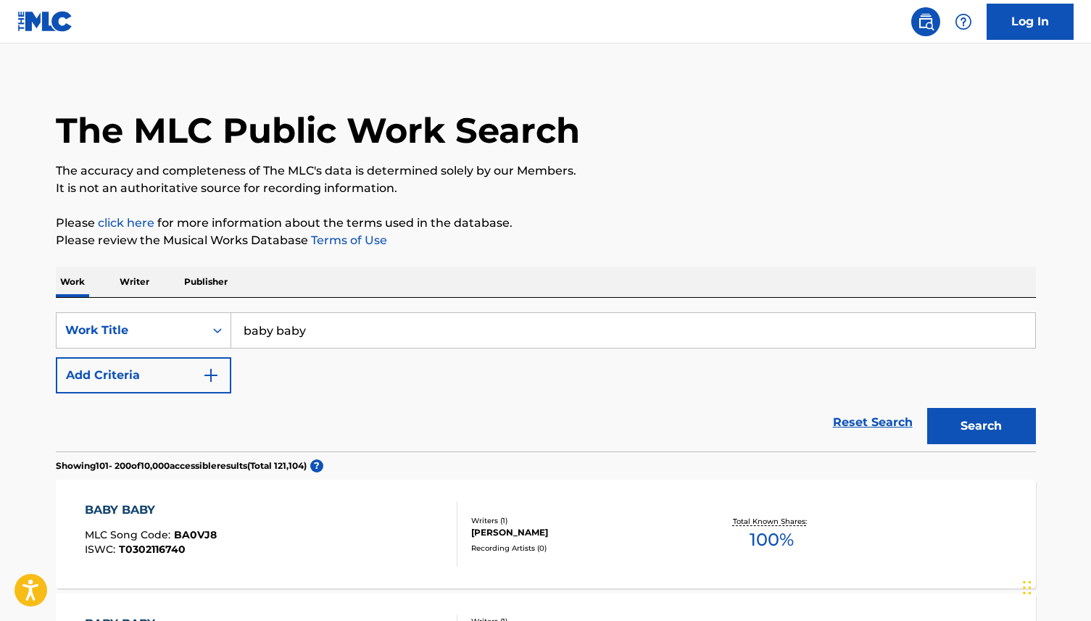
drag, startPoint x: 316, startPoint y: 333, endPoint x: 243, endPoint y: 335, distance: 72.5
click at [243, 335] on input "baby baby" at bounding box center [633, 330] width 804 height 35
click at [132, 283] on p "Writer" at bounding box center [134, 282] width 38 height 30
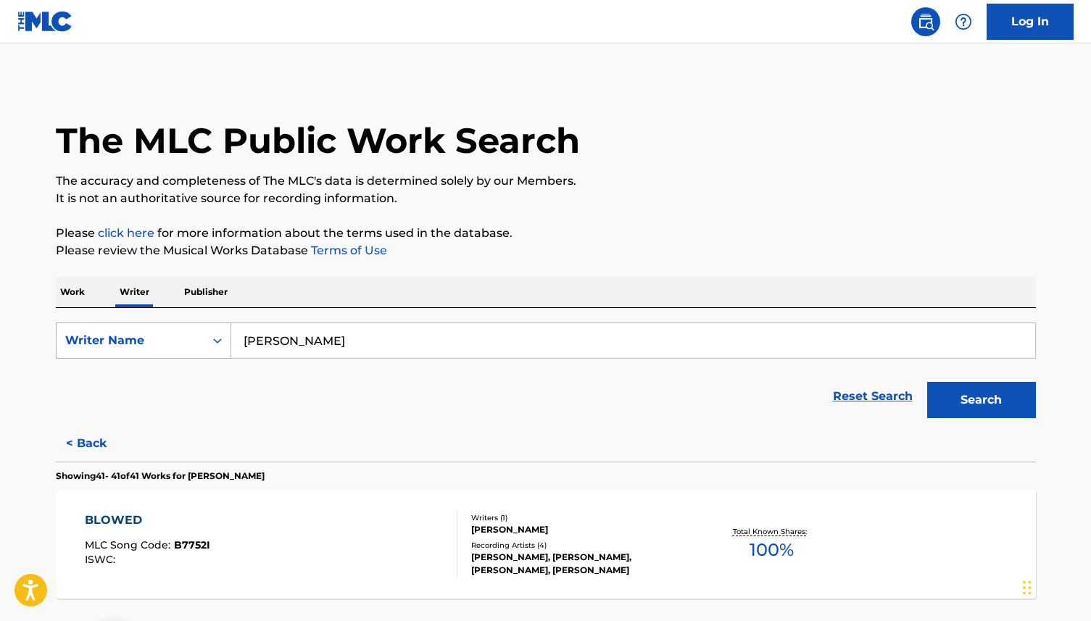
drag, startPoint x: 311, startPoint y: 342, endPoint x: 217, endPoint y: 342, distance: 93.5
click at [217, 342] on div "SearchWithCriteria5363d639-8a90-403e-9c4c-1a1dba19759e Writer Name [PERSON_NAME]" at bounding box center [546, 340] width 980 height 36
type input "[PERSON_NAME]"
click at [962, 403] on button "Search" at bounding box center [981, 400] width 109 height 36
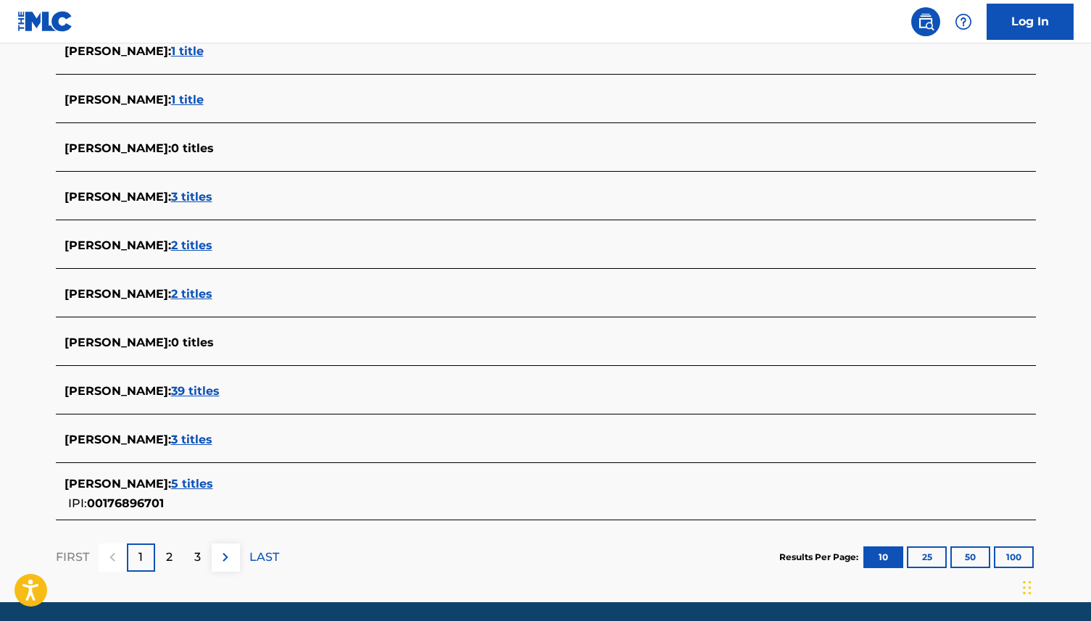
scroll to position [424, 0]
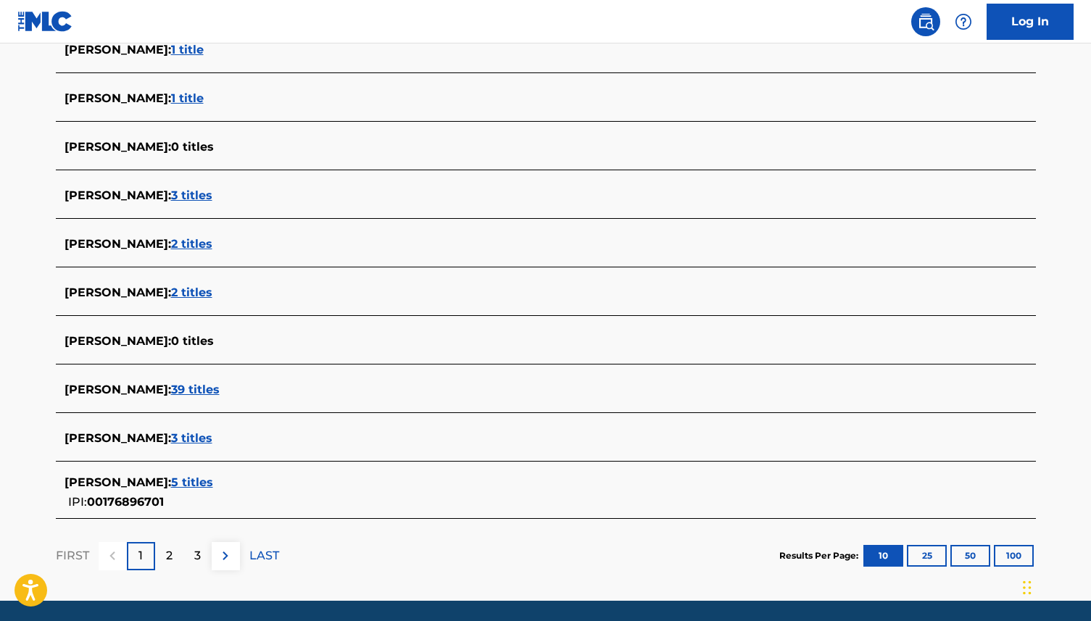
click at [171, 436] on span "3 titles" at bounding box center [191, 438] width 41 height 14
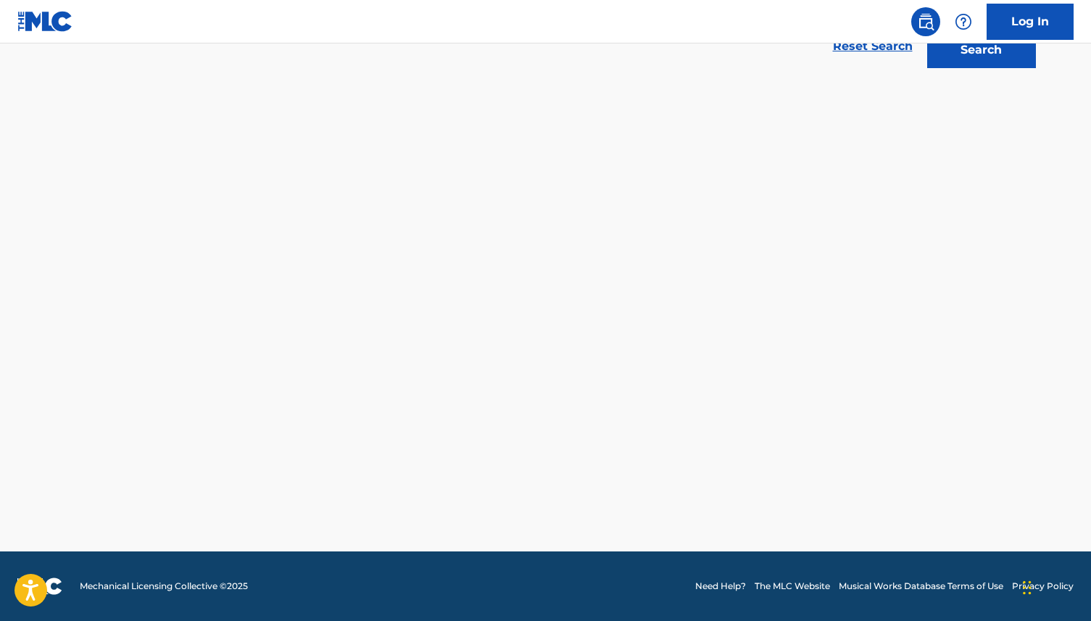
scroll to position [350, 0]
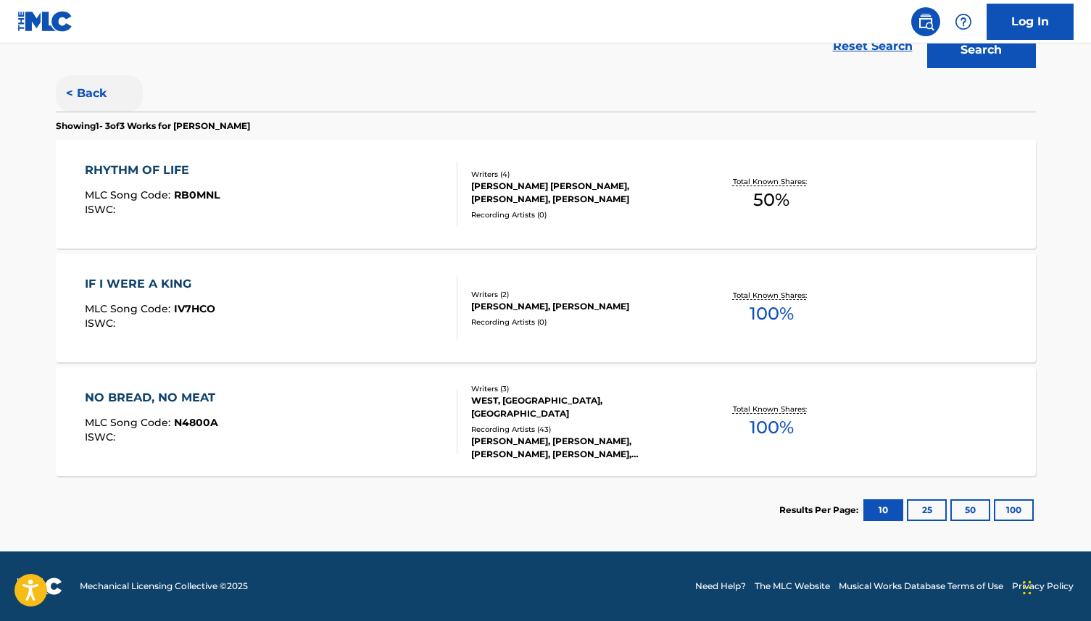
click at [88, 97] on button "< Back" at bounding box center [99, 93] width 87 height 36
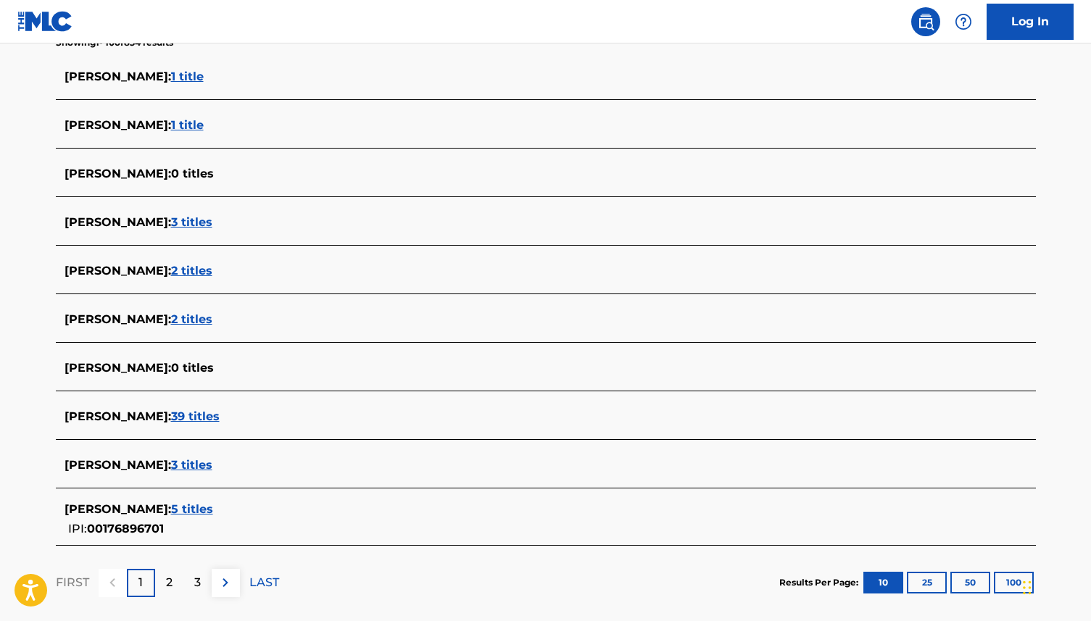
scroll to position [399, 0]
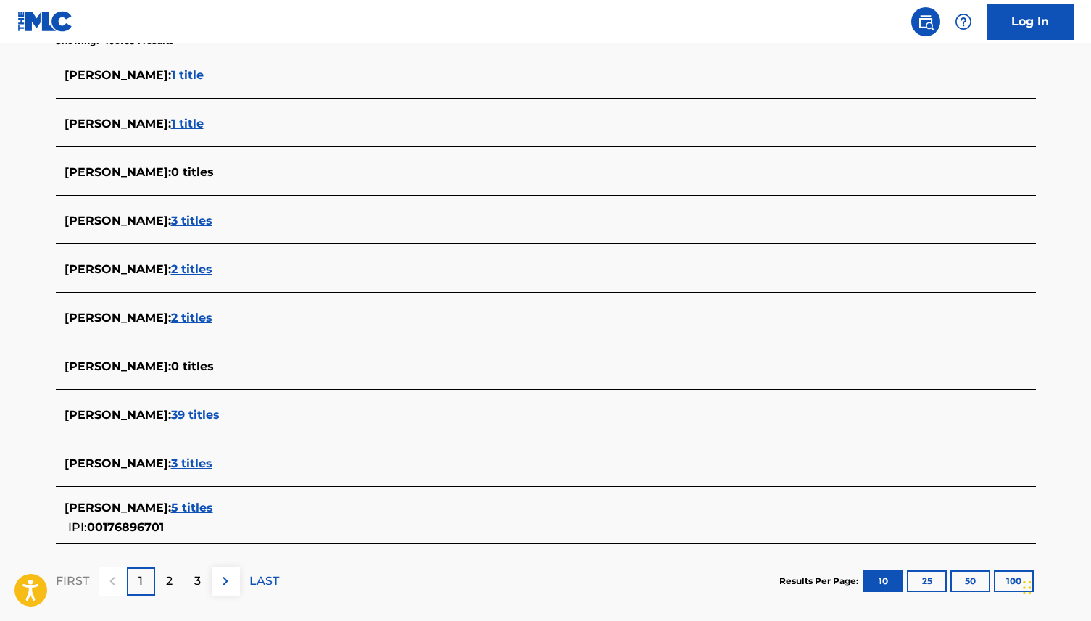
click at [171, 420] on span "39 titles" at bounding box center [195, 415] width 49 height 14
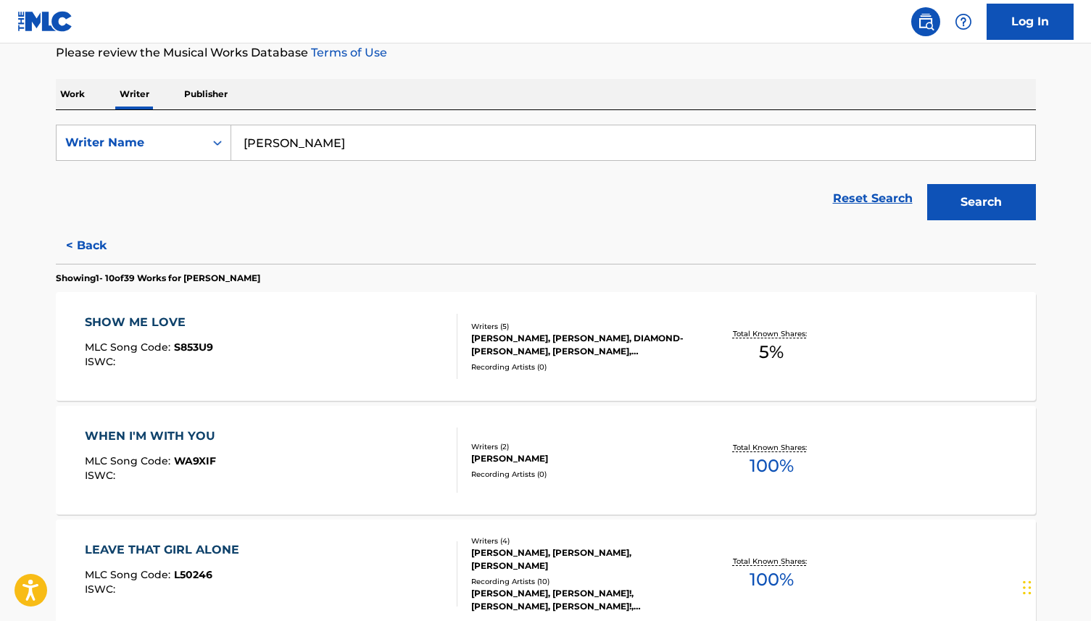
scroll to position [165, 0]
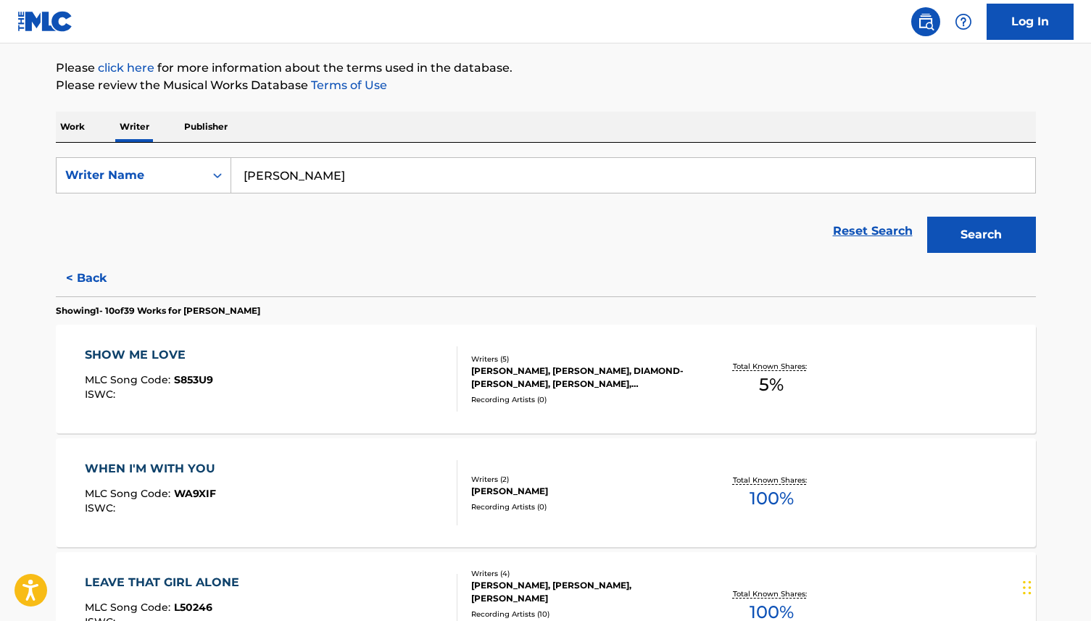
click at [80, 129] on p "Work" at bounding box center [72, 127] width 33 height 30
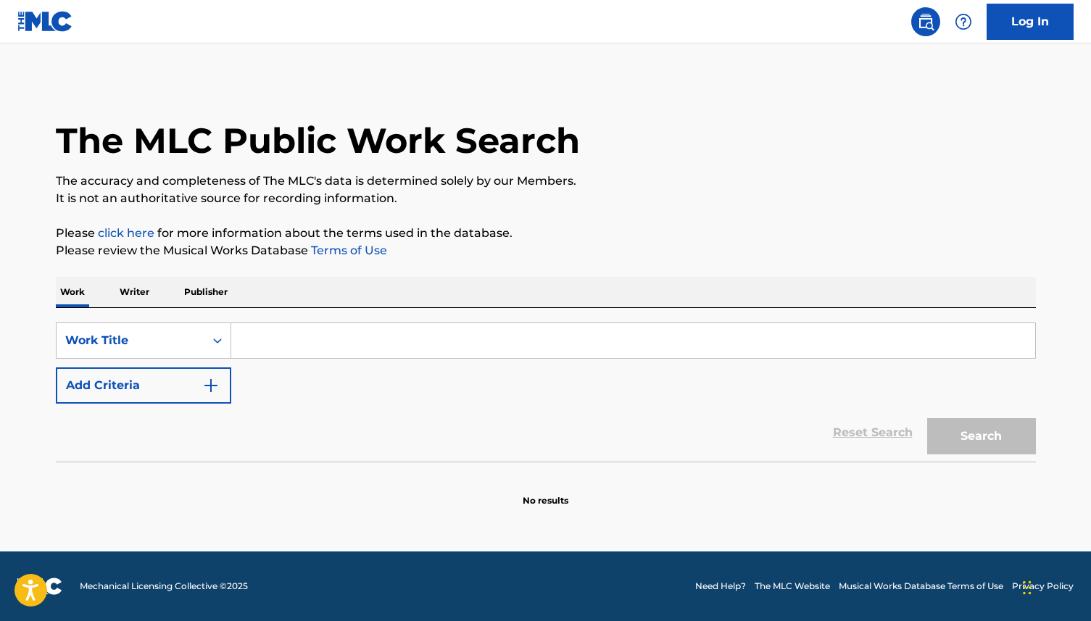
click at [236, 346] on input "Search Form" at bounding box center [633, 340] width 804 height 35
type input "c"
click at [212, 296] on p "Publisher" at bounding box center [206, 292] width 52 height 30
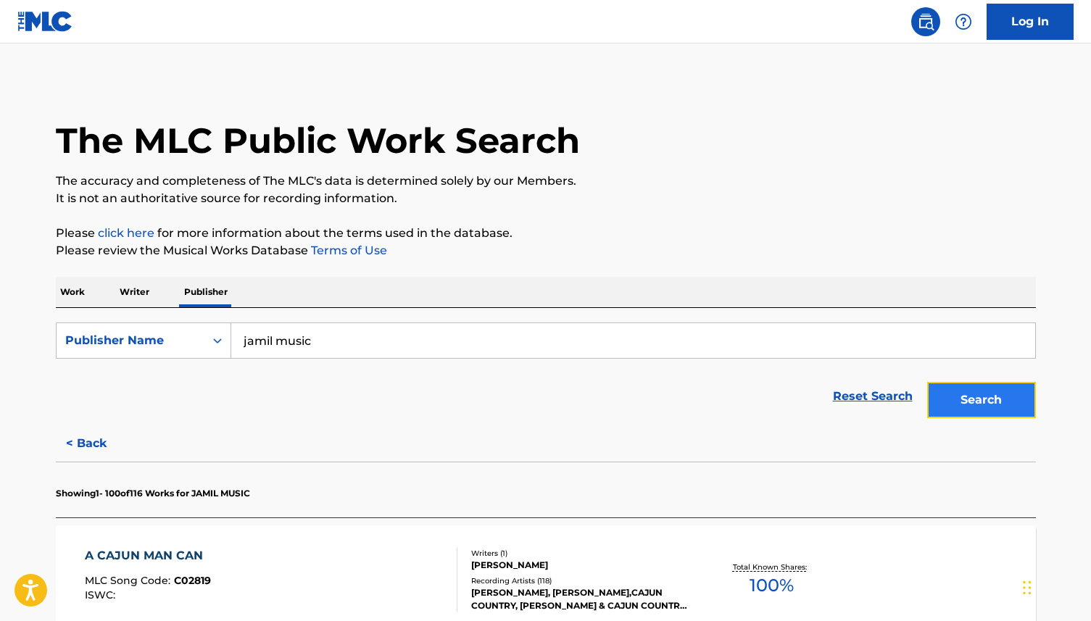
click at [959, 397] on button "Search" at bounding box center [981, 400] width 109 height 36
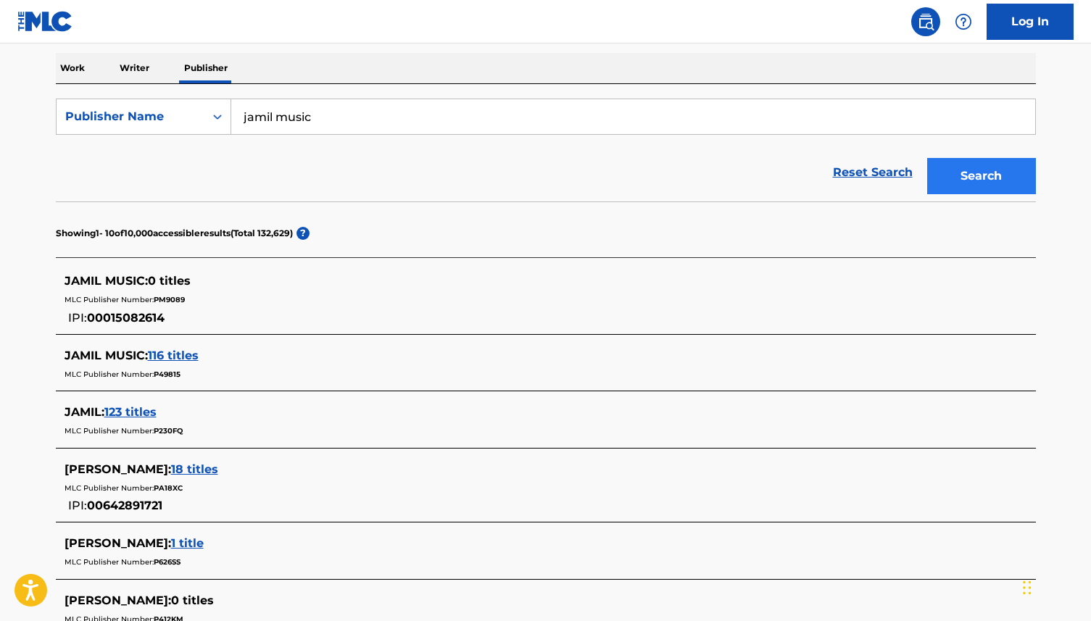
scroll to position [225, 0]
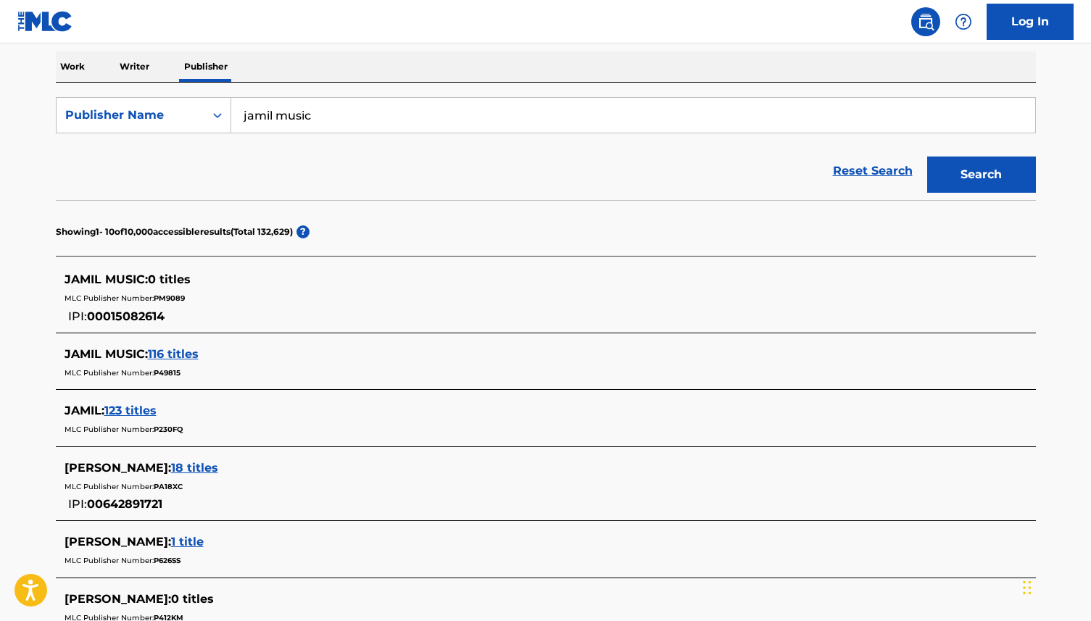
click at [196, 350] on span "116 titles" at bounding box center [173, 354] width 51 height 14
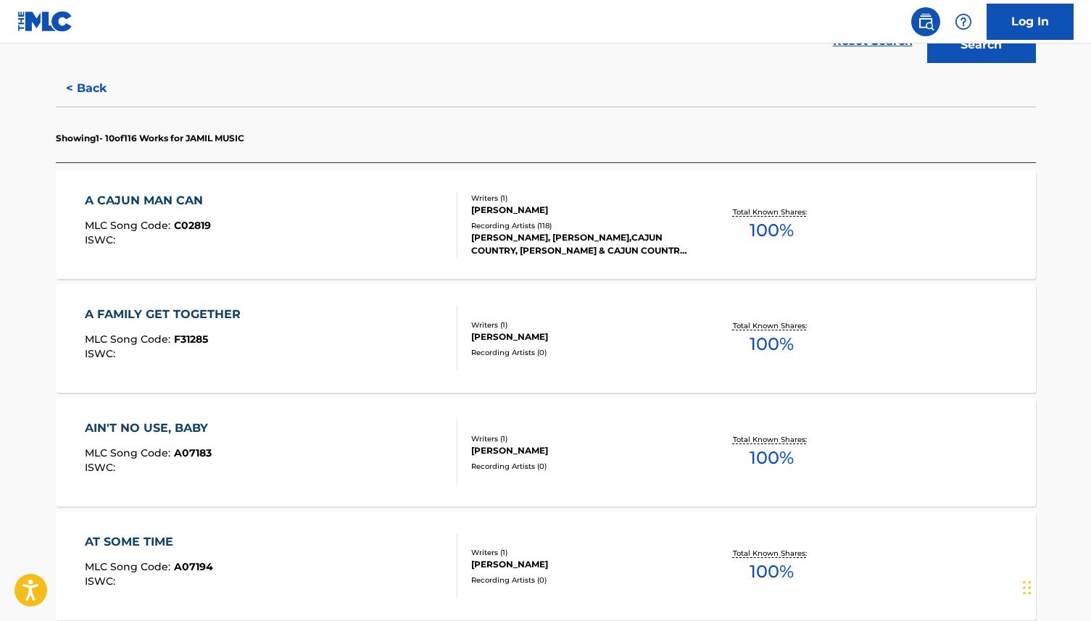
scroll to position [0, 0]
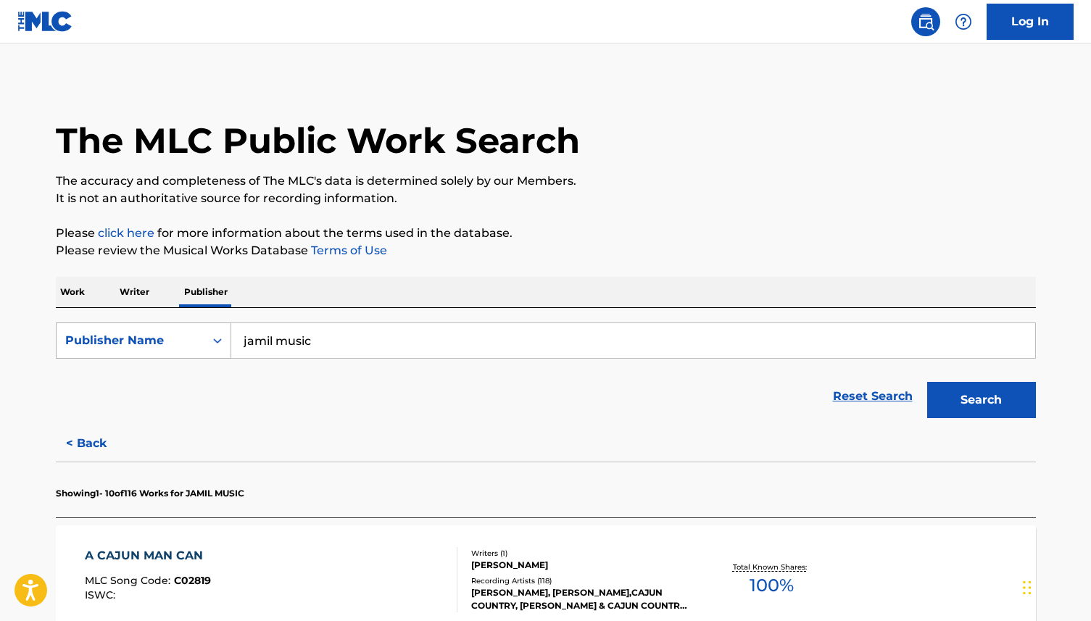
drag, startPoint x: 353, startPoint y: 349, endPoint x: 225, endPoint y: 343, distance: 127.7
click at [225, 343] on div "SearchWithCriteria5ea70aa6-2eee-40e7-b787-87a41c80aa3f Publisher Name jamil mus…" at bounding box center [546, 340] width 980 height 36
type input "crypt records"
click at [927, 382] on button "Search" at bounding box center [981, 400] width 109 height 36
